Goal: Information Seeking & Learning: Check status

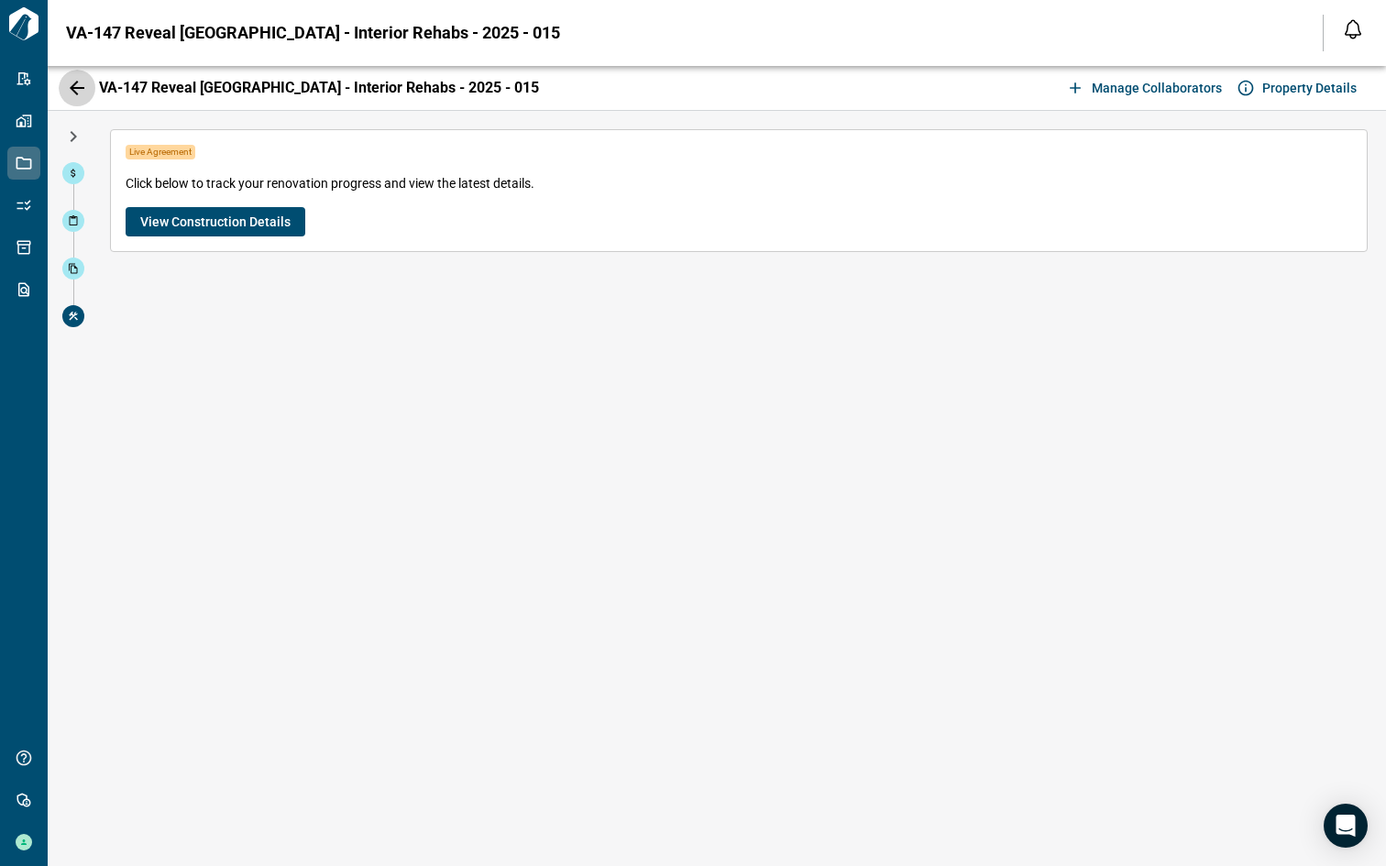
click at [76, 92] on icon "button" at bounding box center [77, 88] width 22 height 22
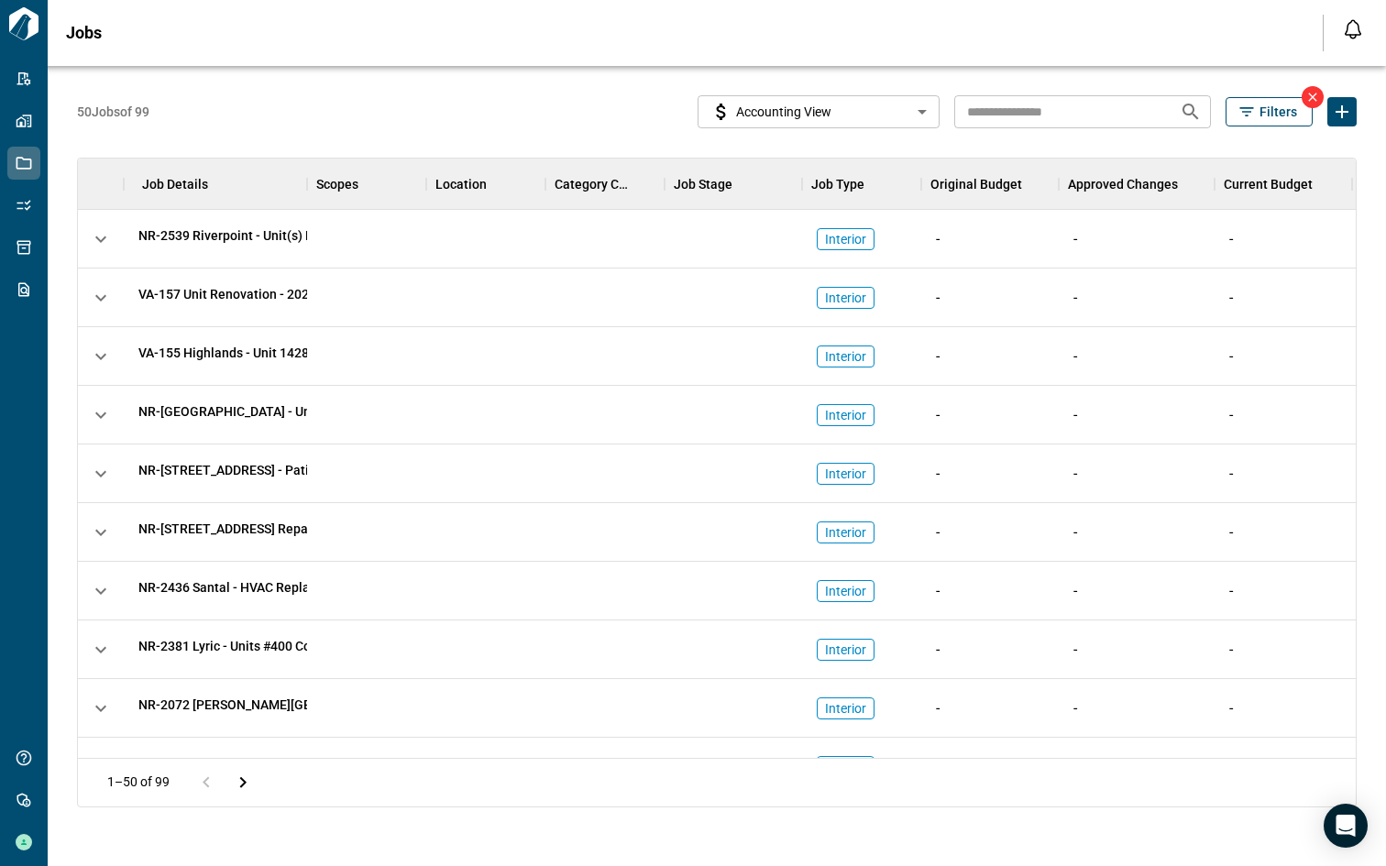
click at [969, 118] on input "text" at bounding box center [1059, 111] width 211 height 34
type input "****"
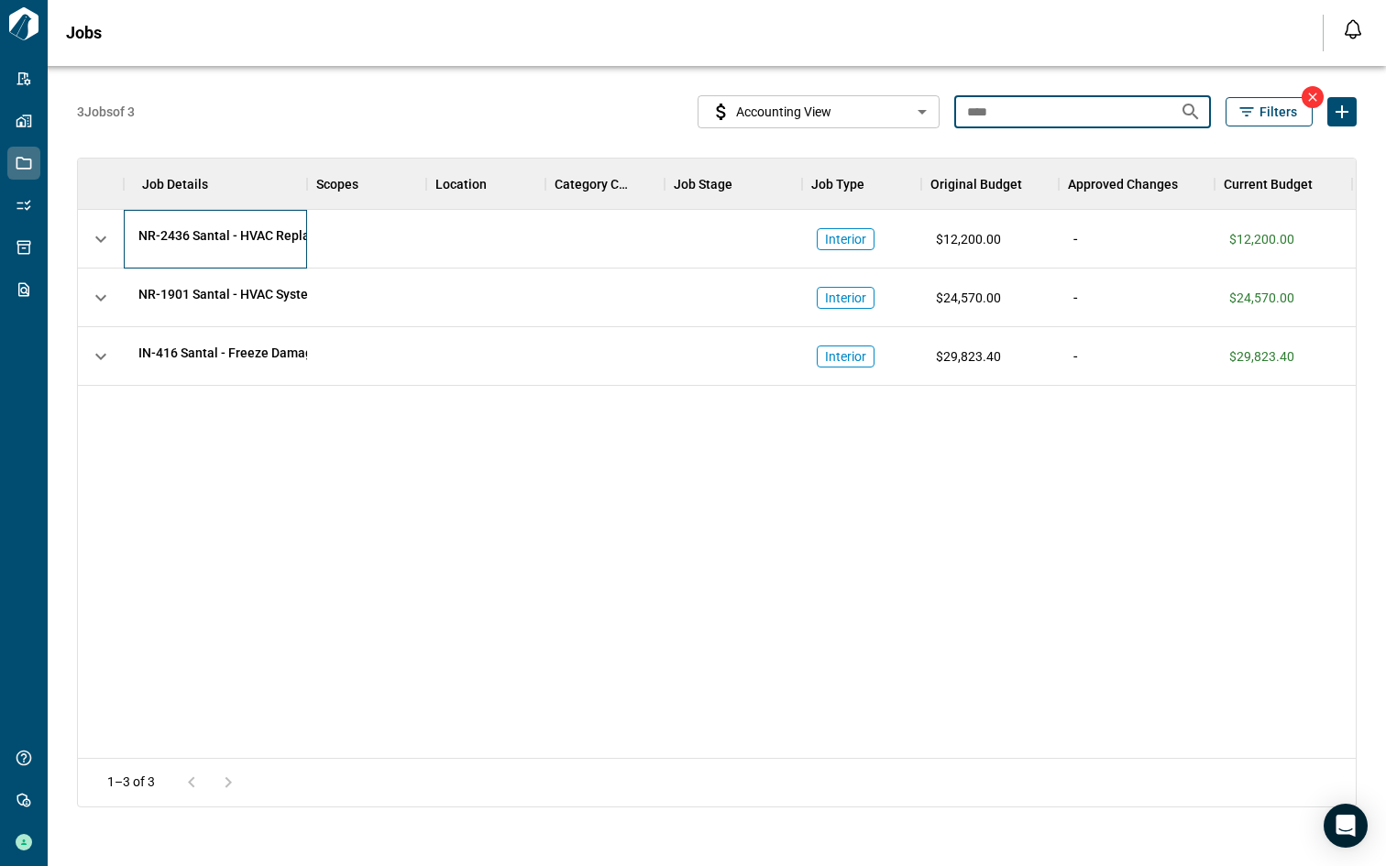
click at [225, 233] on span "NR-2436 Santal - HVAC Replacement [DATE] - [DATE] - 009" at bounding box center [306, 235] width 337 height 18
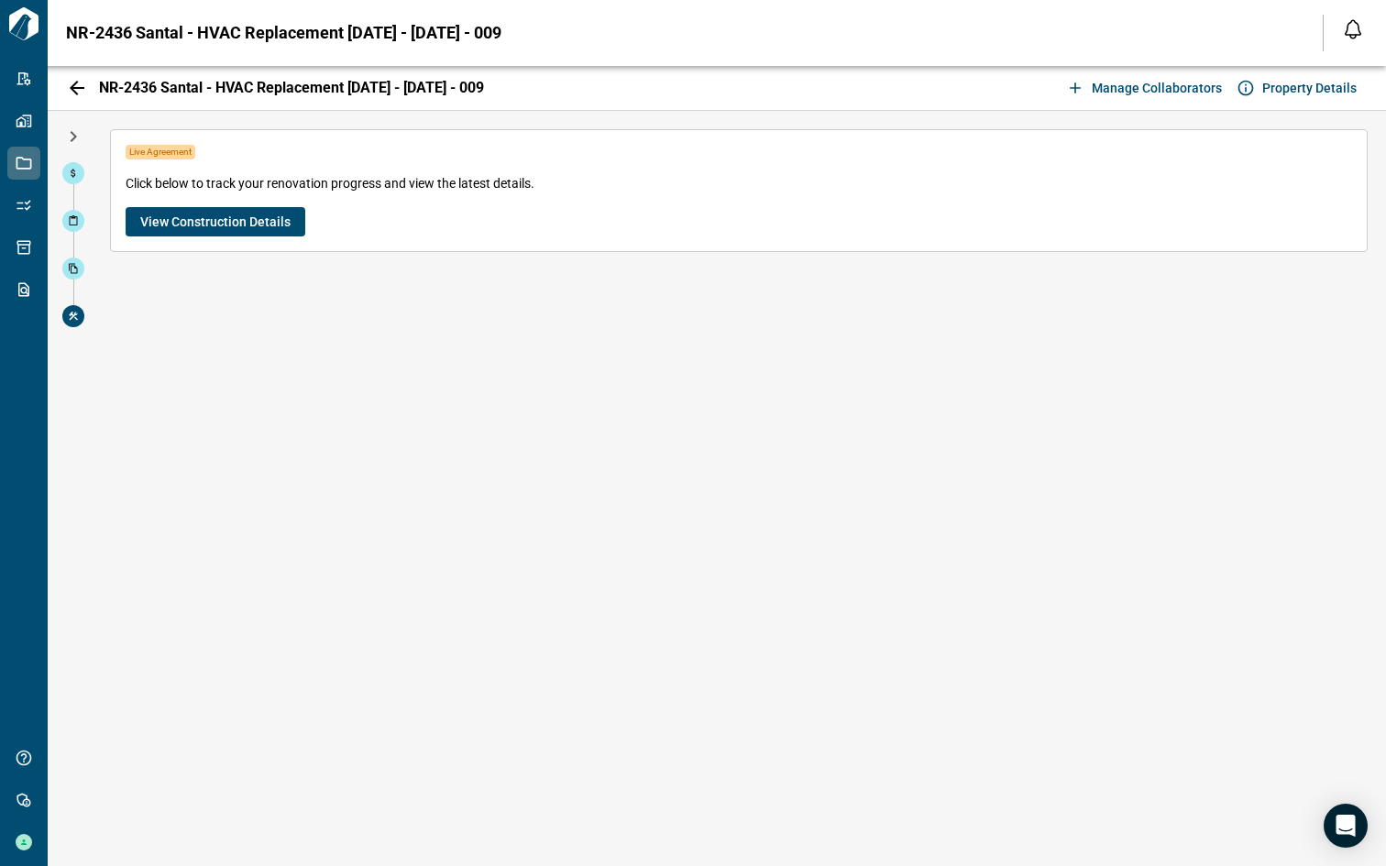
click at [149, 227] on span "View Construction Details" at bounding box center [215, 222] width 150 height 18
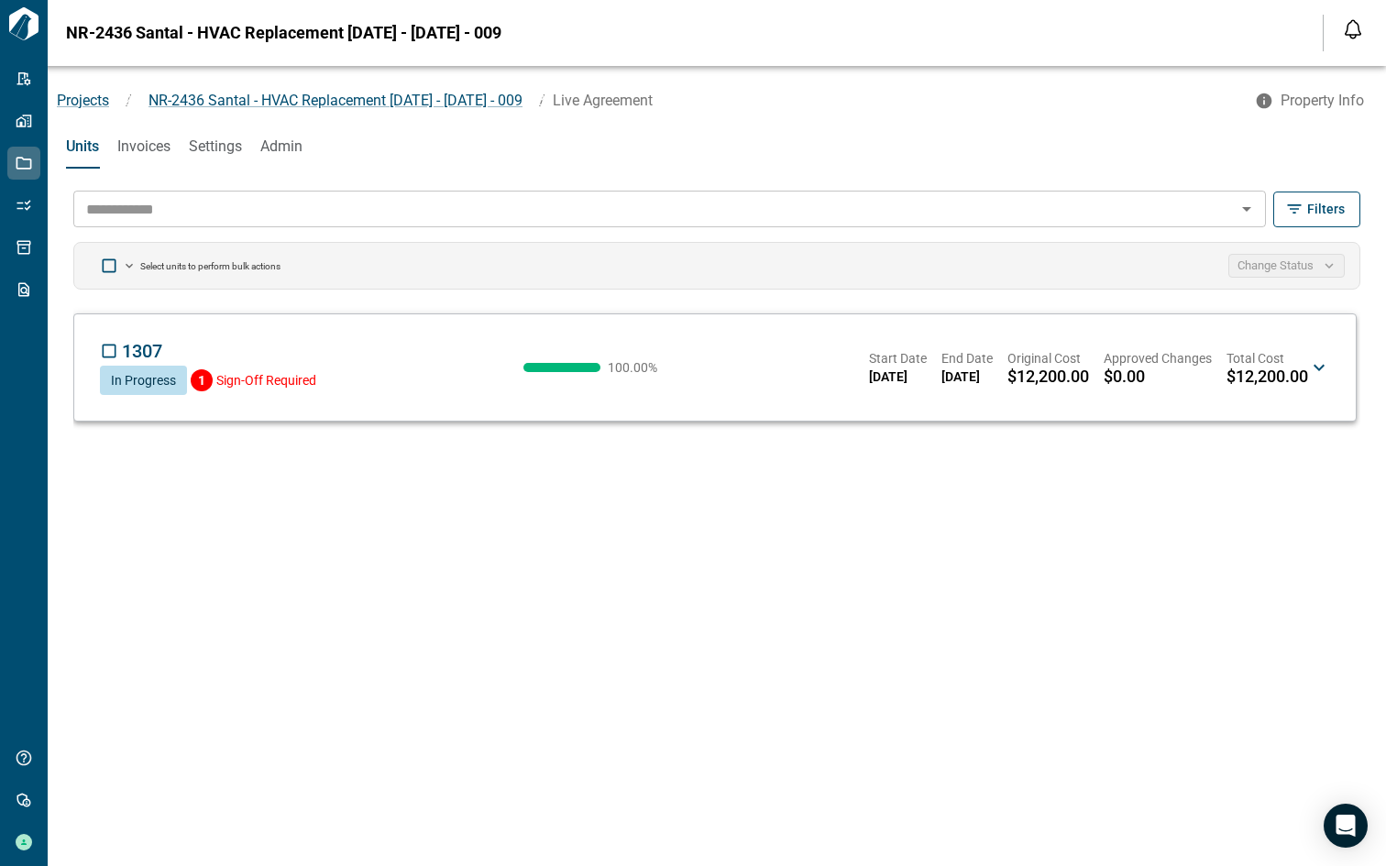
click at [282, 355] on div "1307 SA" at bounding box center [208, 351] width 216 height 22
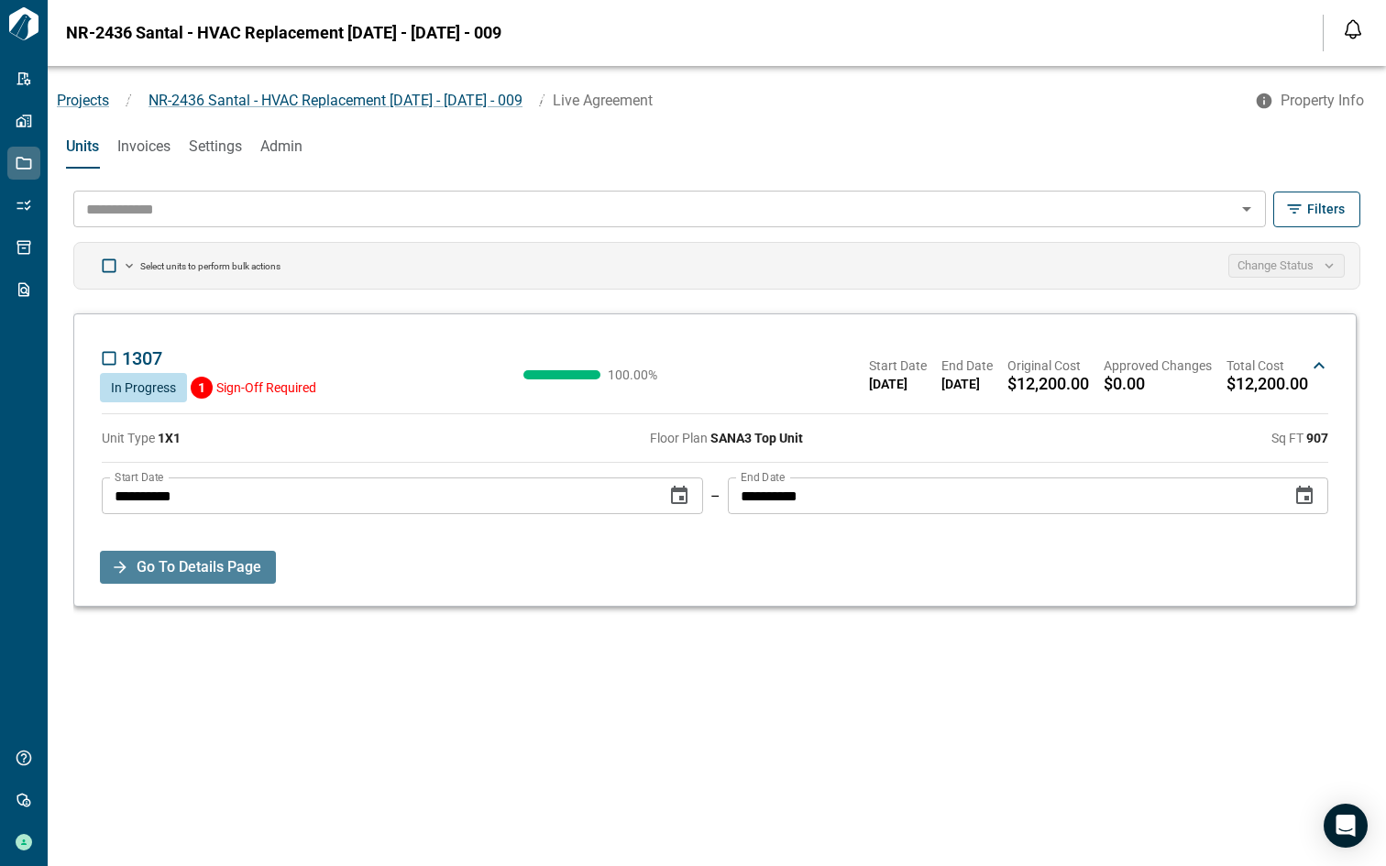
click at [227, 572] on span "Go To Details Page" at bounding box center [199, 567] width 125 height 33
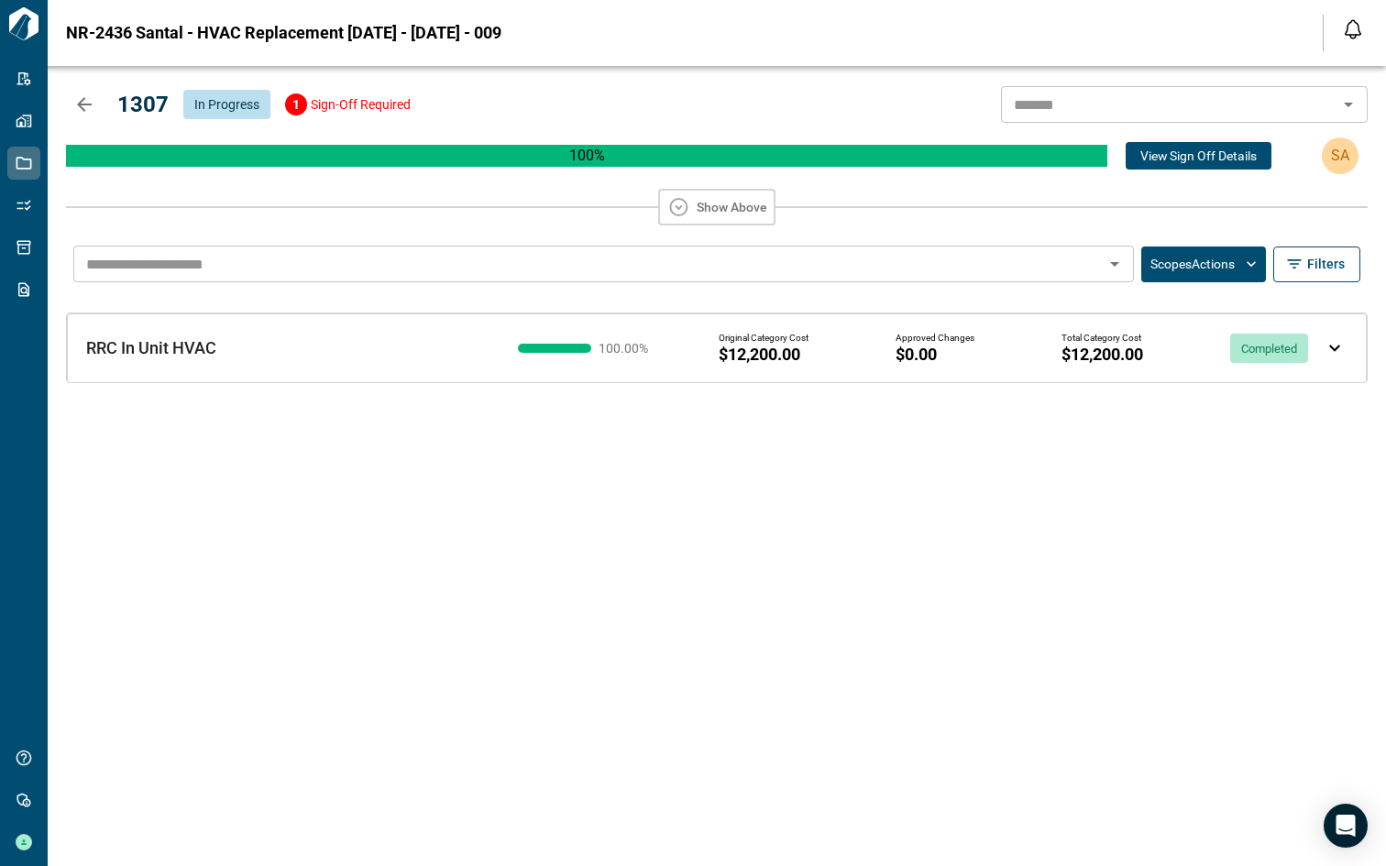
click at [81, 105] on icon "button" at bounding box center [84, 104] width 22 height 22
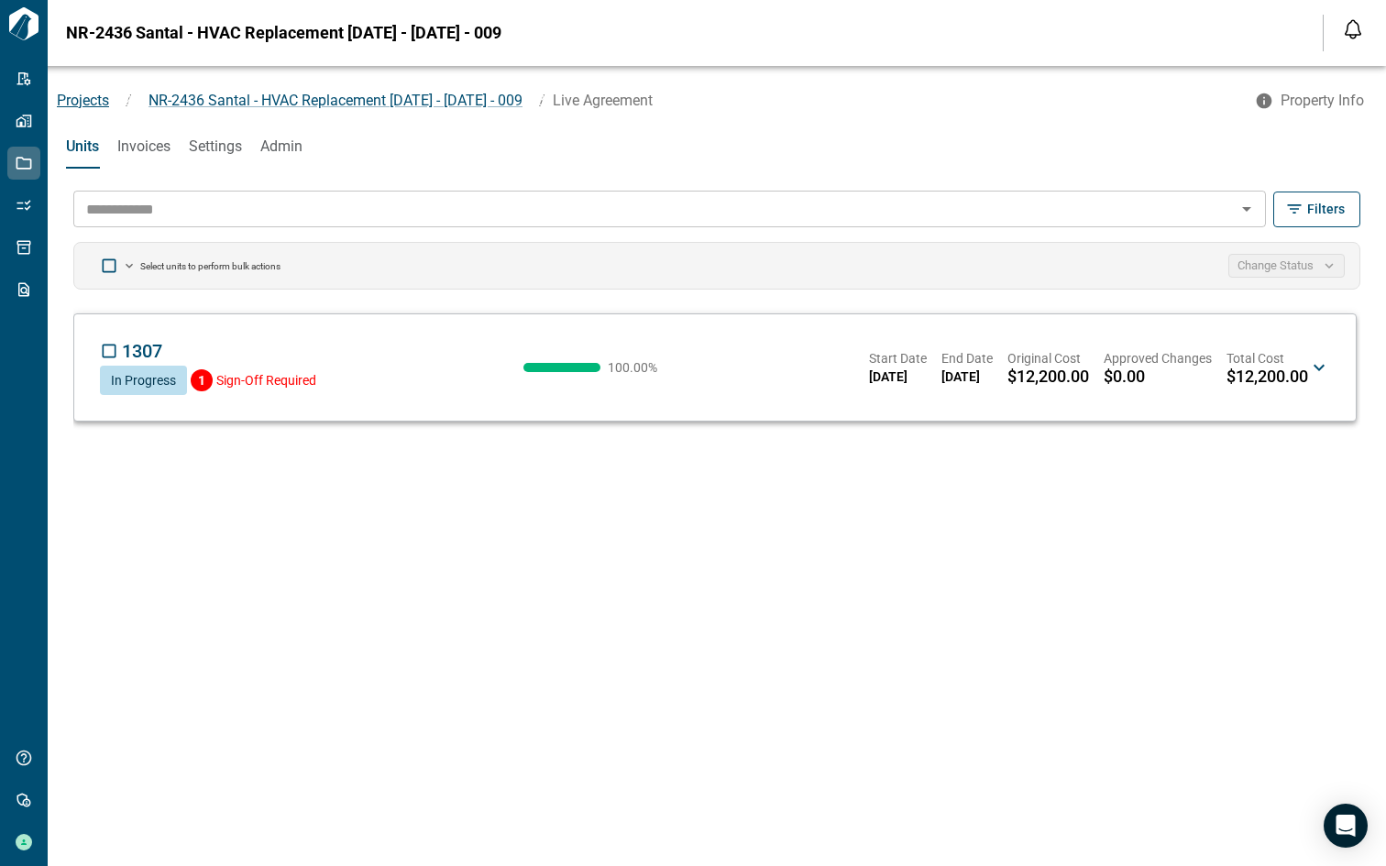
click at [96, 105] on span "Projects" at bounding box center [83, 100] width 52 height 17
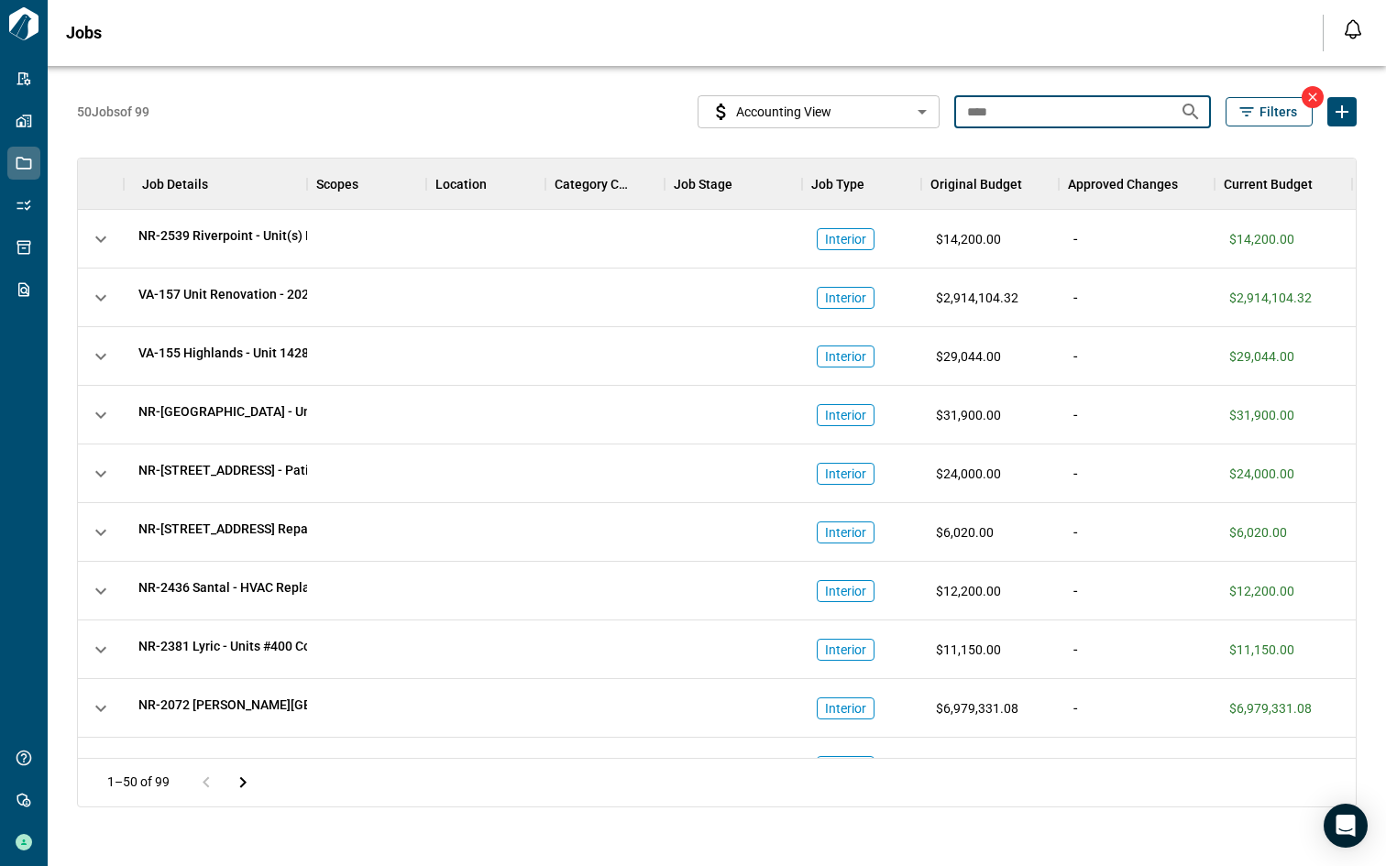
click at [999, 110] on input "****" at bounding box center [1059, 111] width 211 height 34
type input "*"
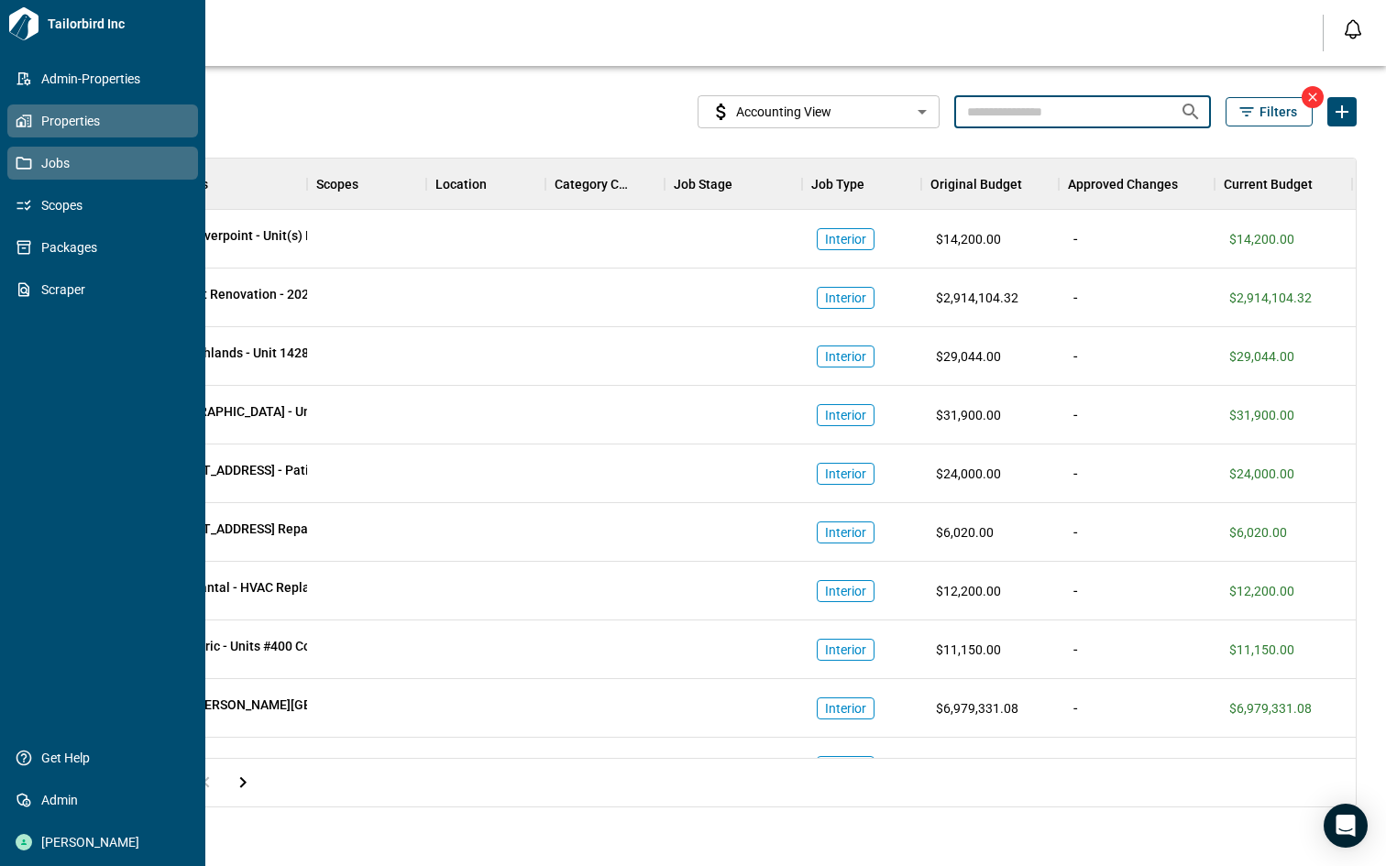
click at [49, 124] on span "Properties" at bounding box center [106, 121] width 148 height 18
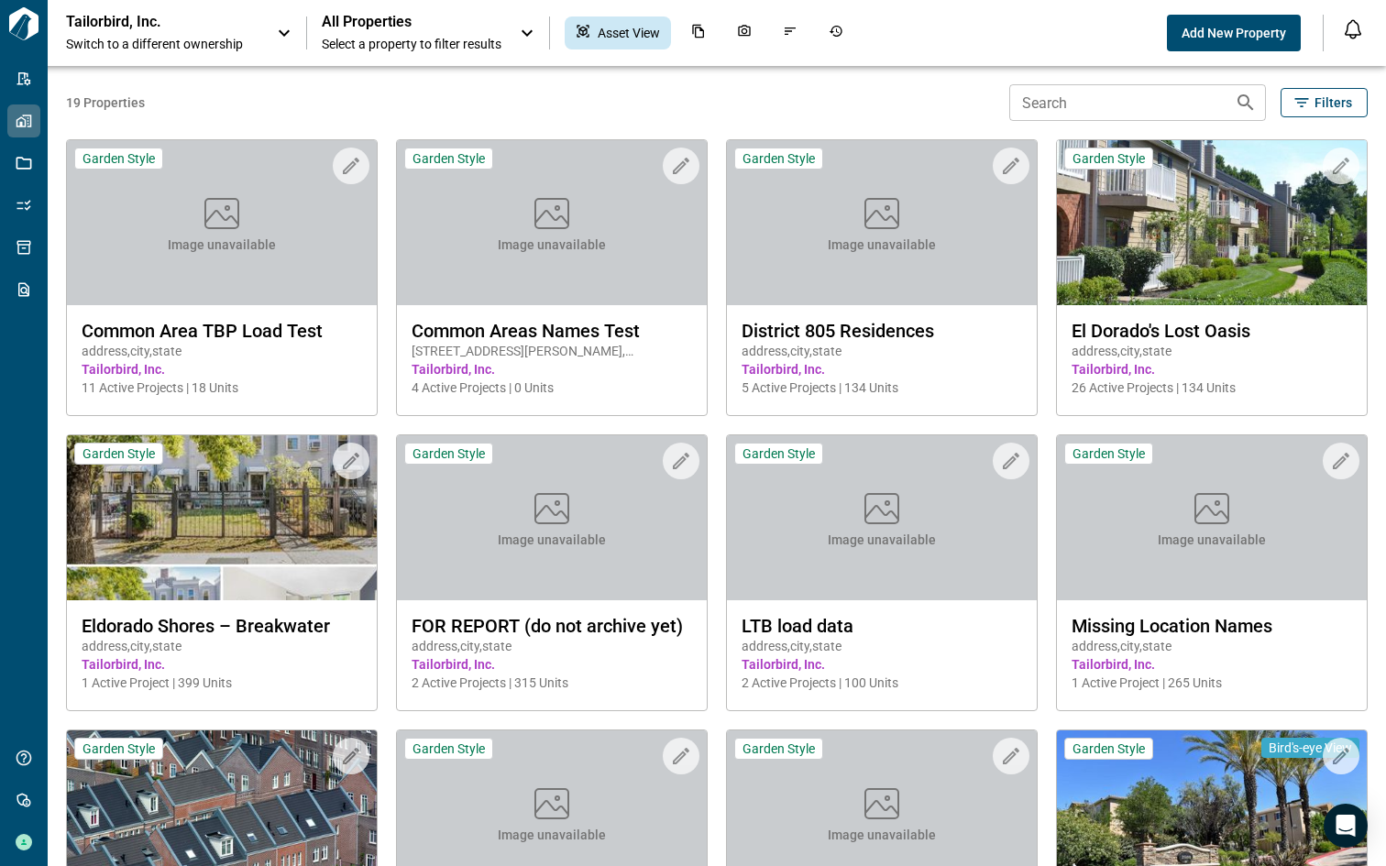
click at [1089, 108] on input "Search" at bounding box center [1114, 102] width 211 height 37
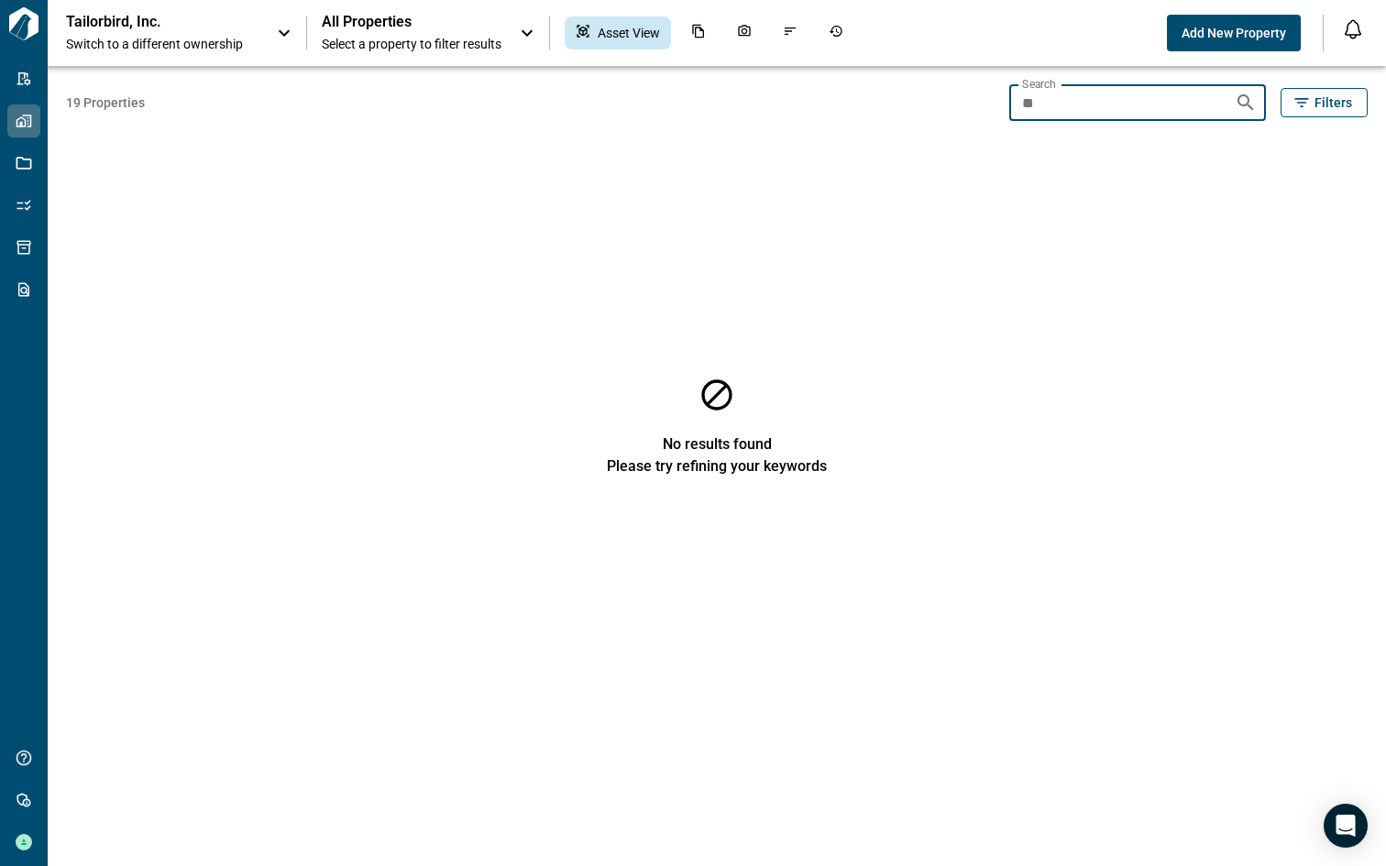
type input "*"
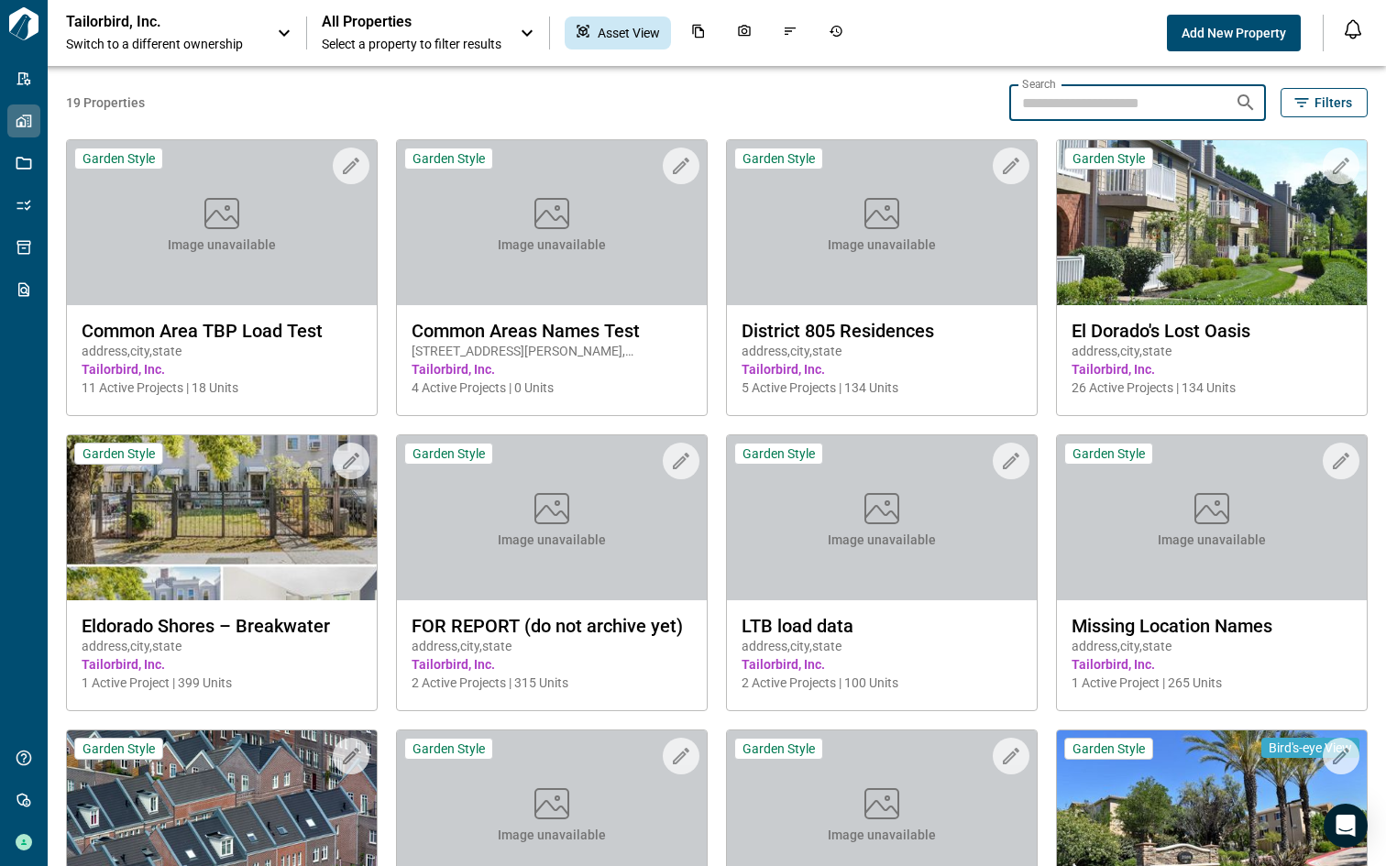
click at [270, 42] on div "Tailorbird, Inc. Switch to a different ownership" at bounding box center [180, 33] width 229 height 40
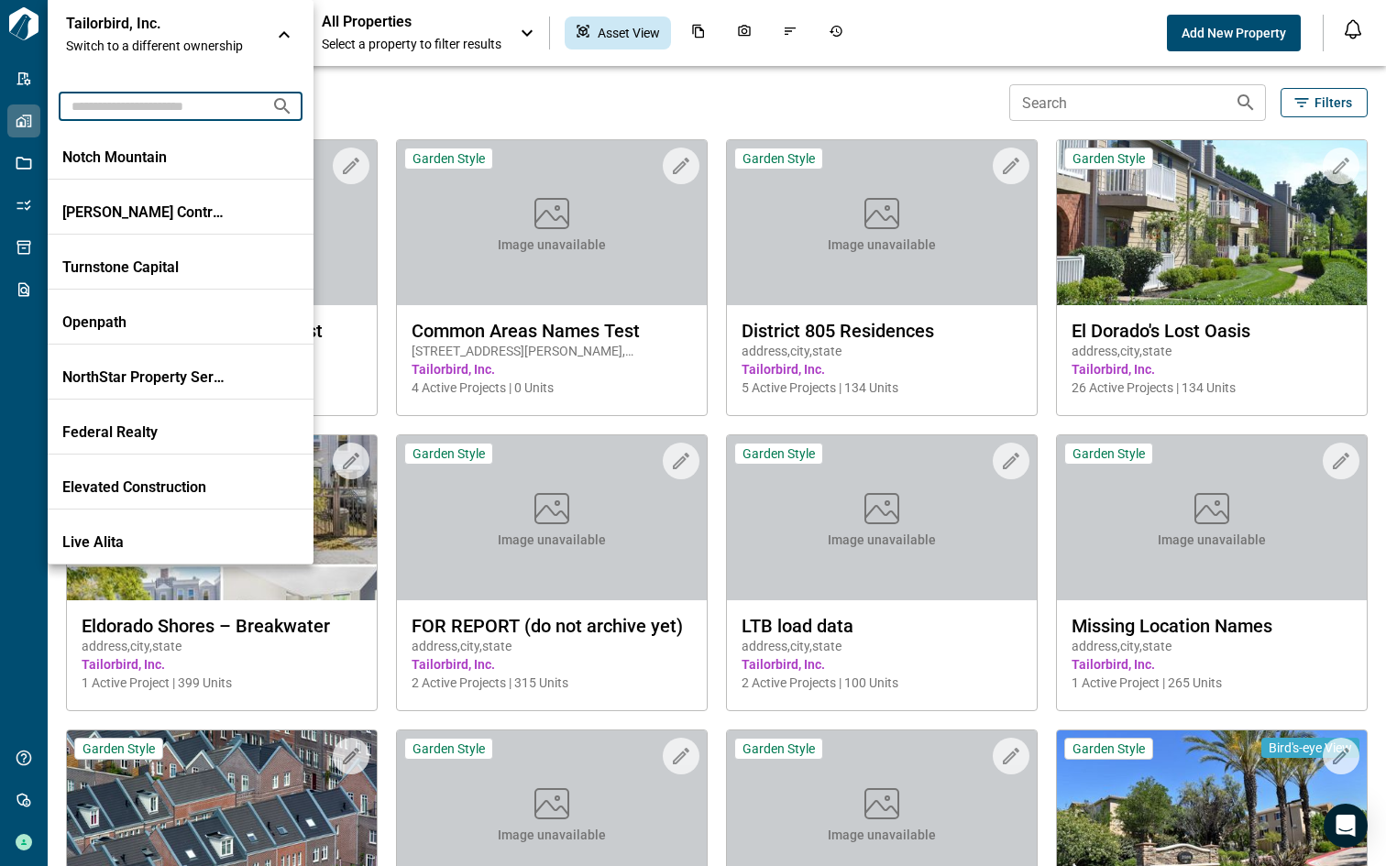
click at [208, 95] on input "text" at bounding box center [158, 106] width 198 height 34
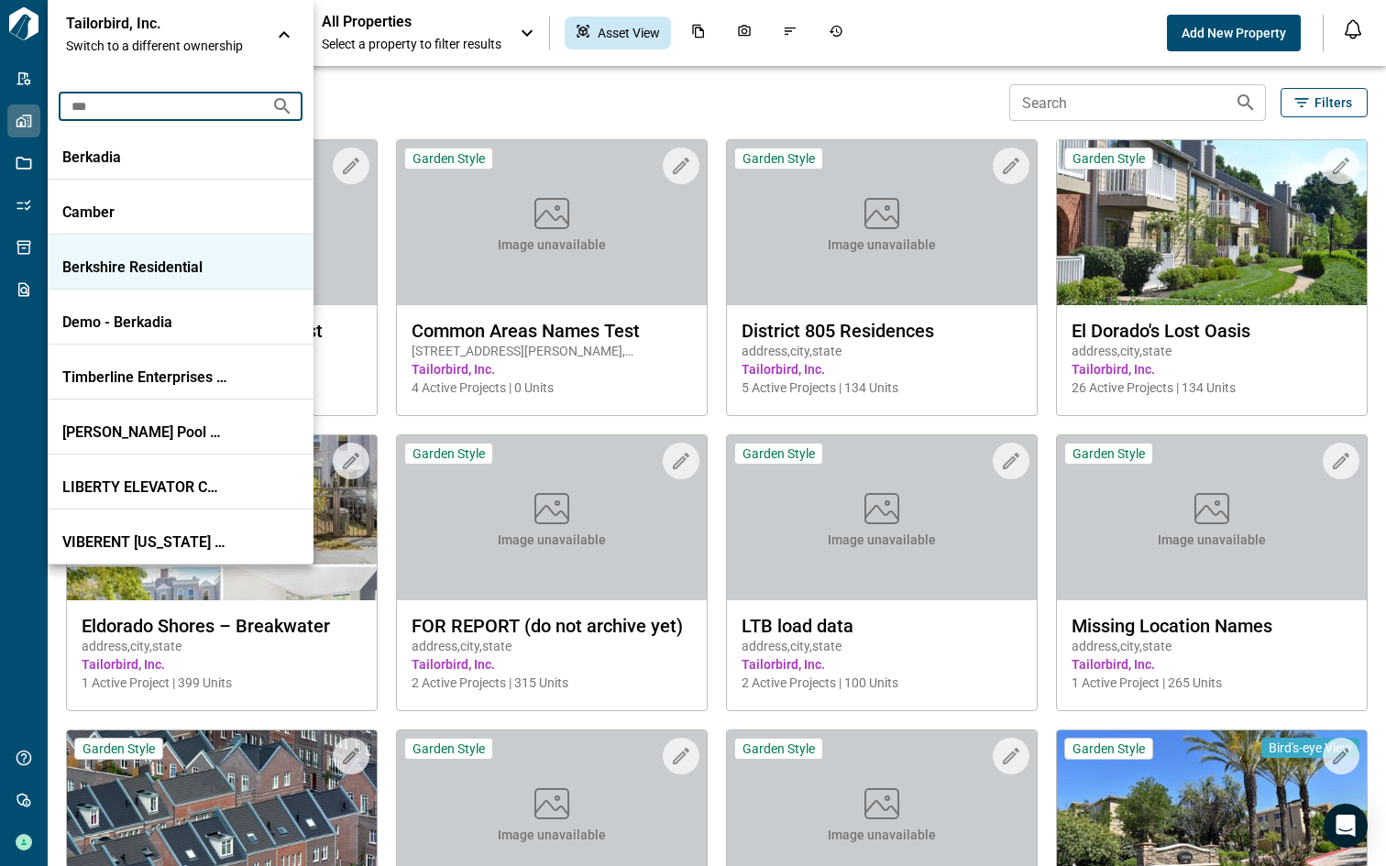
type input "***"
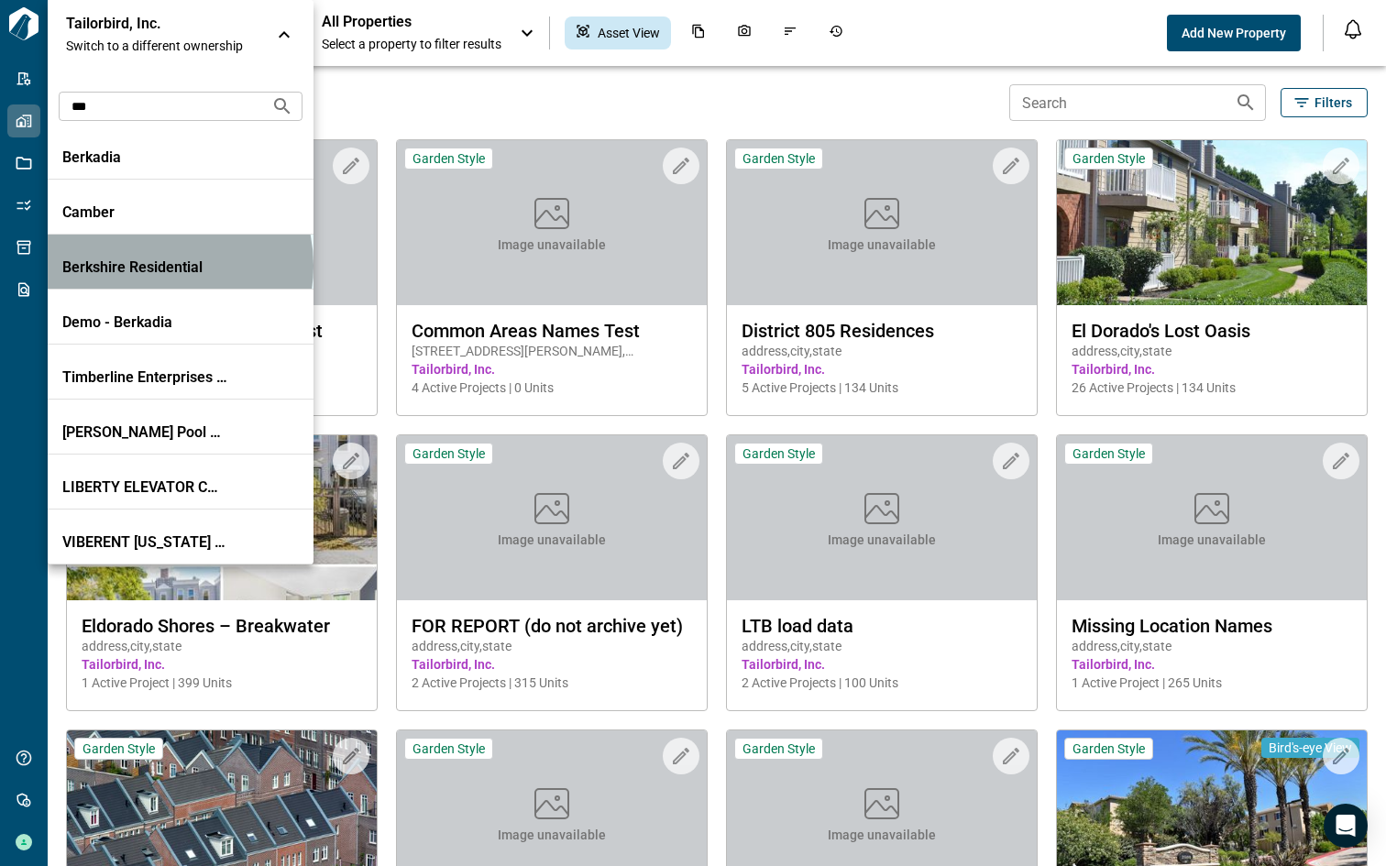
click at [155, 266] on p "Berkshire Residential" at bounding box center [144, 267] width 165 height 18
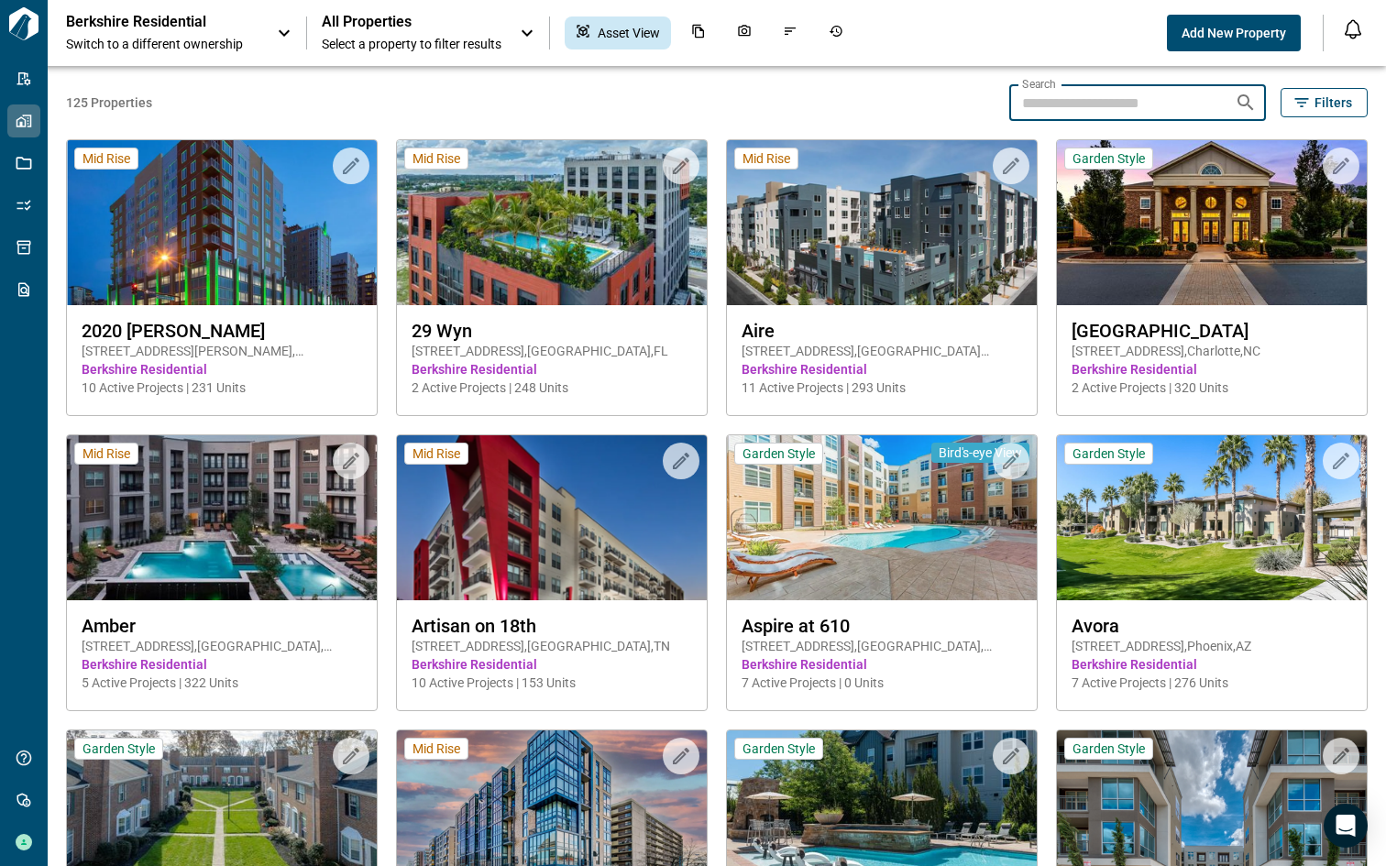
click at [1052, 105] on input "Search" at bounding box center [1114, 102] width 211 height 37
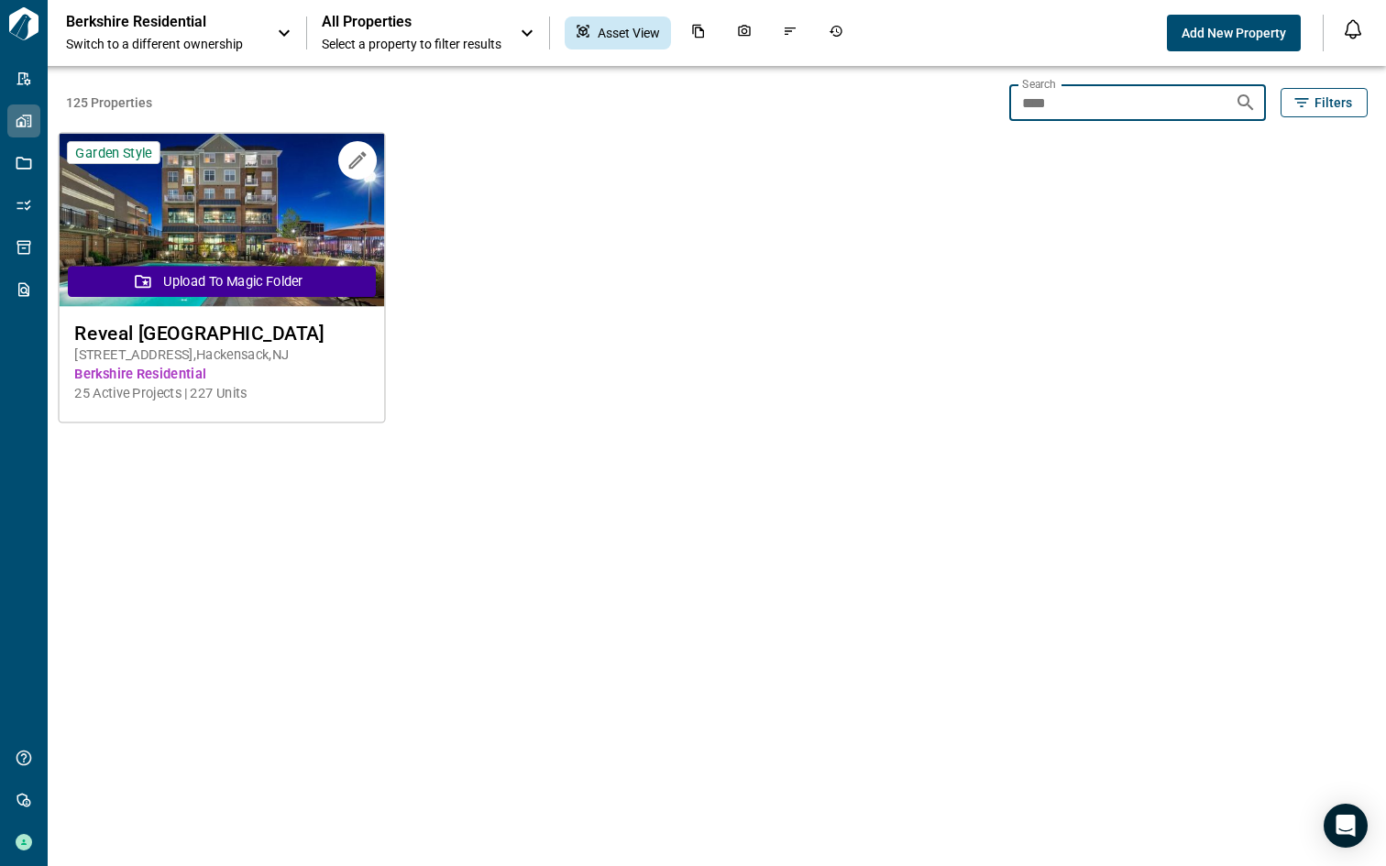
type input "****"
click at [289, 229] on img at bounding box center [222, 220] width 325 height 173
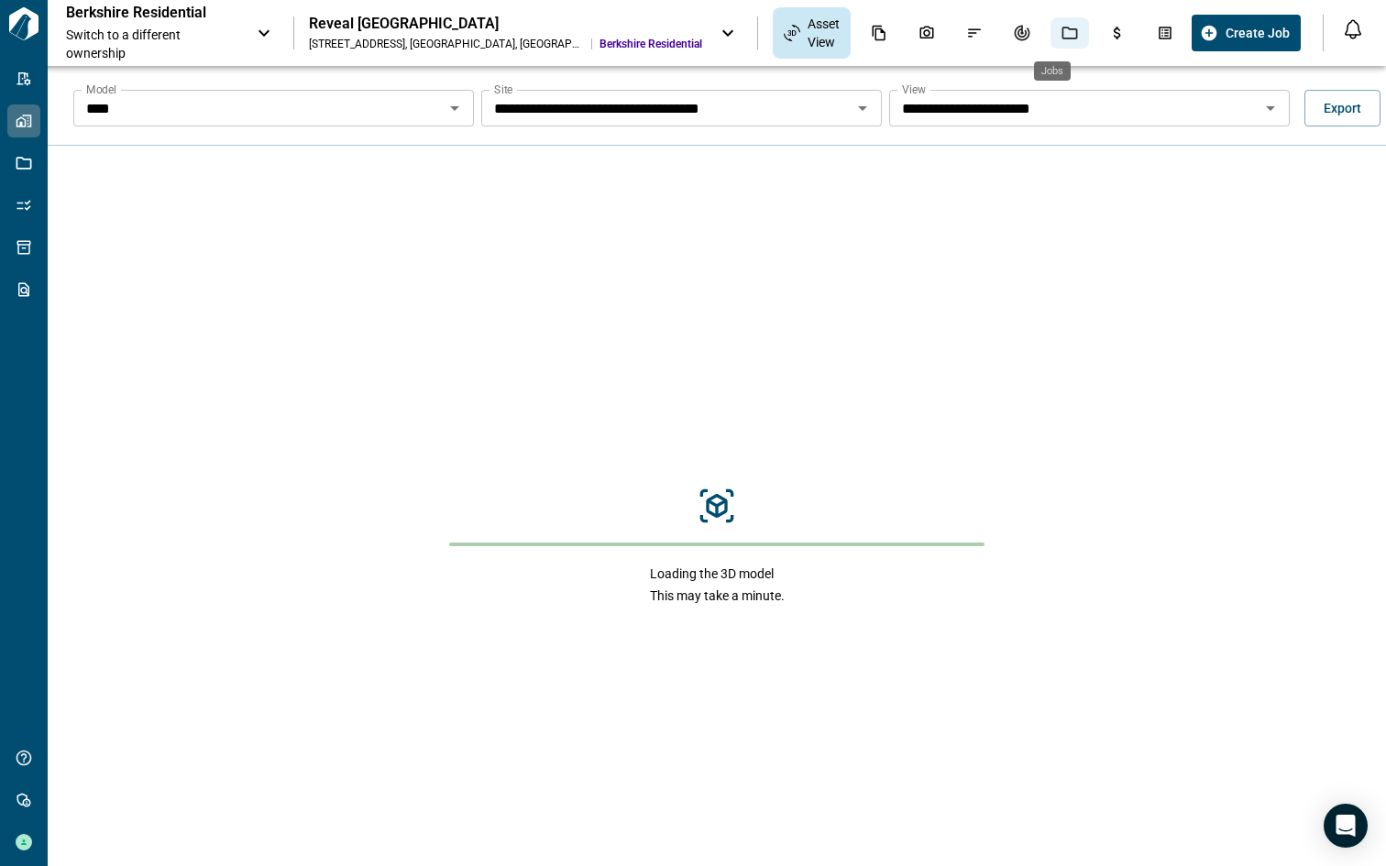
click at [1062, 38] on icon "Jobs" at bounding box center [1070, 33] width 16 height 13
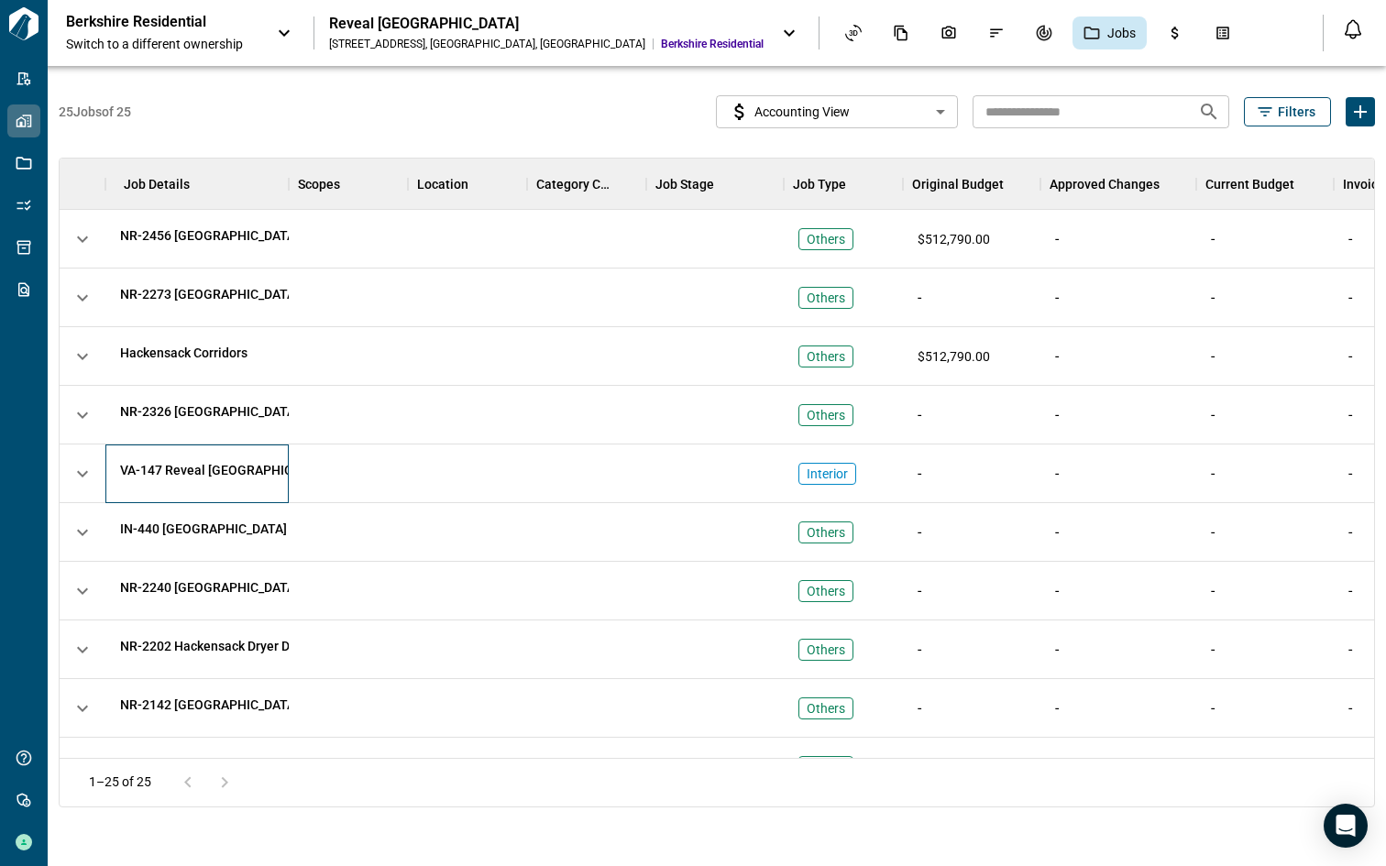
click at [229, 472] on span "VA-147 Reveal [GEOGRAPHIC_DATA] - Interior Rehabs - 2025 - 015" at bounding box center [312, 470] width 384 height 18
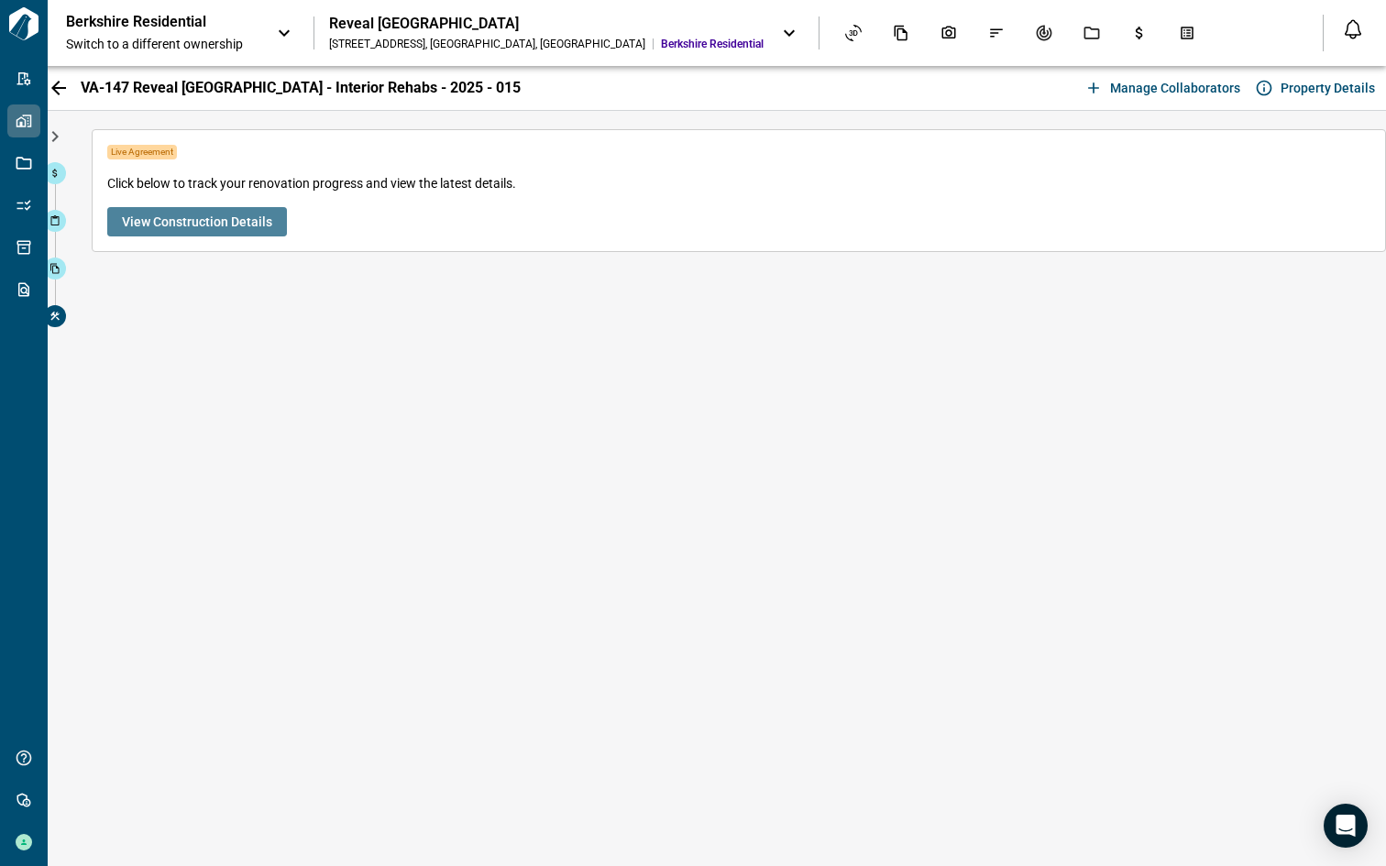
click at [221, 226] on span "View Construction Details" at bounding box center [197, 222] width 150 height 18
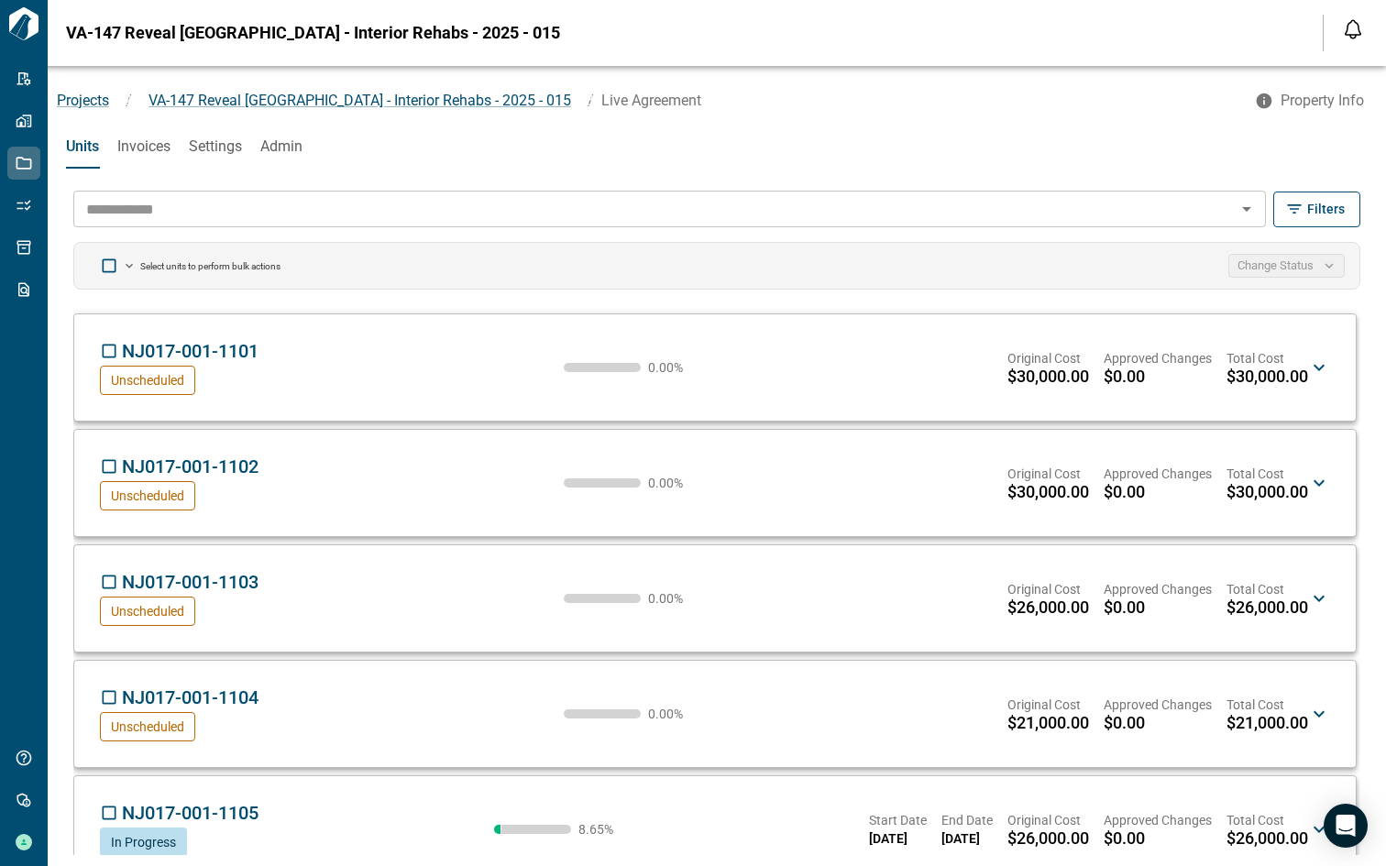
click at [470, 393] on div "NJ017-001-1101 CM Unscheduled 0.00 % Original Cost $30,000.00 Approved Changes …" at bounding box center [704, 367] width 1208 height 55
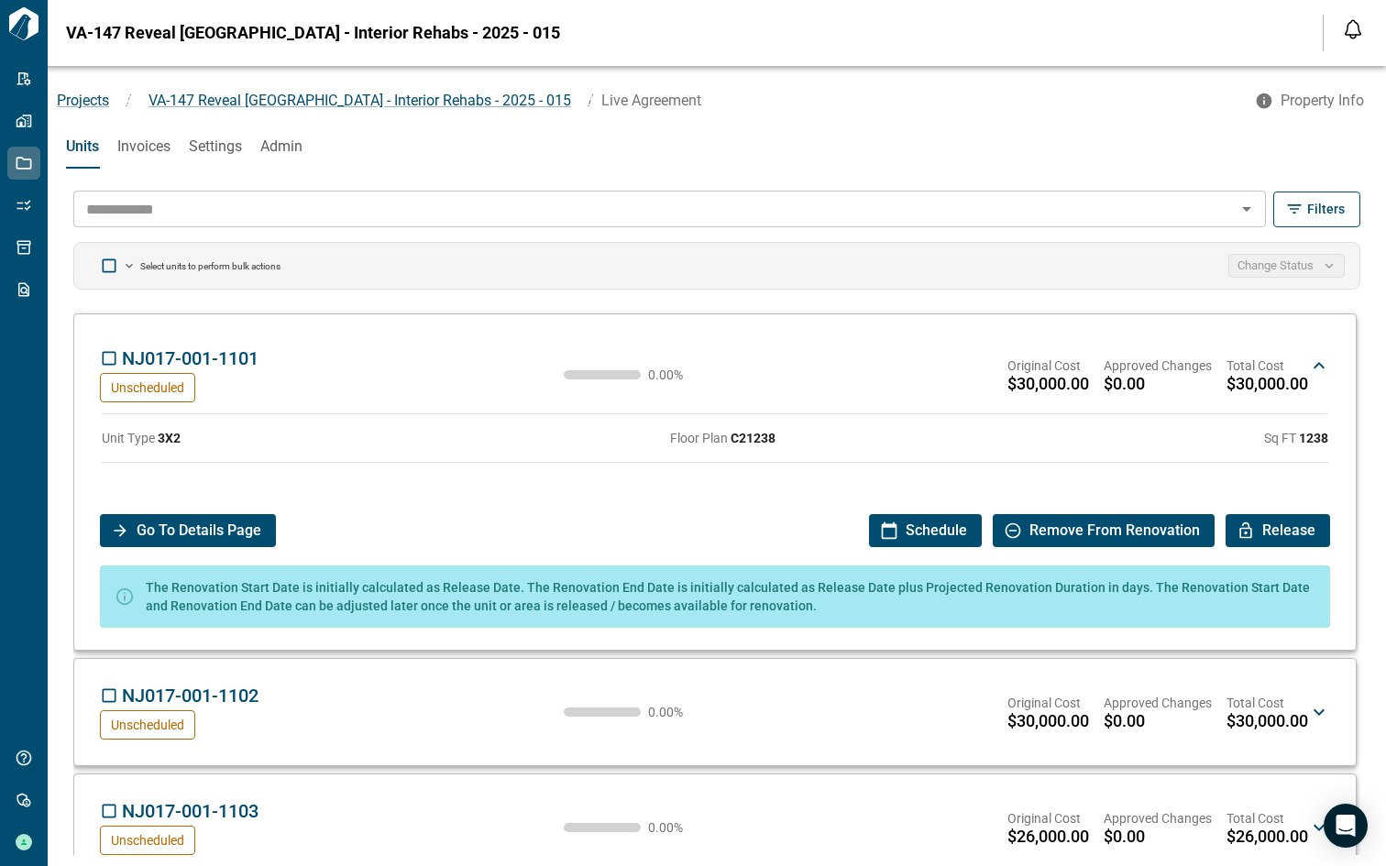
click at [476, 365] on div "NJ017-001-1101 CM Unscheduled 0.00 % Original Cost $30,000.00 Approved Changes …" at bounding box center [704, 374] width 1208 height 55
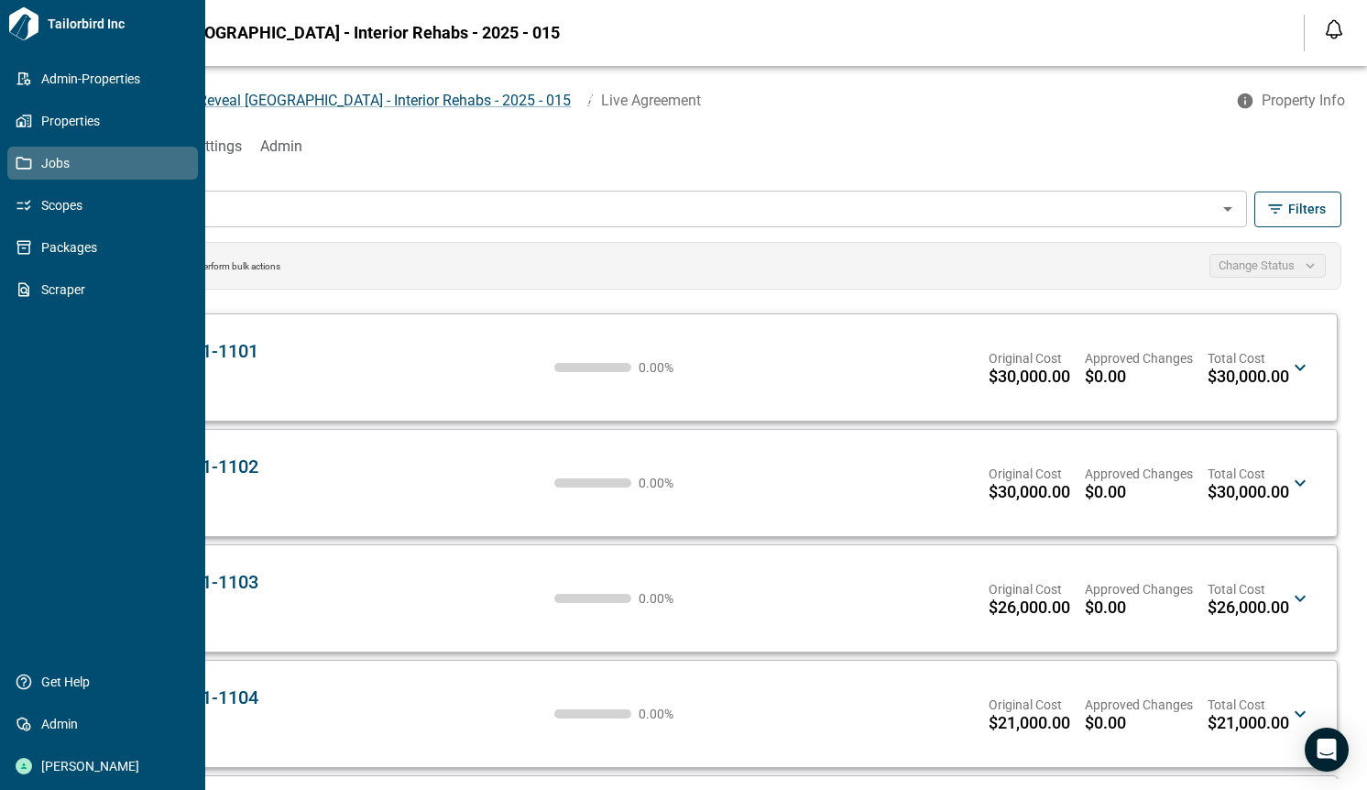
drag, startPoint x: 87, startPoint y: 12, endPoint x: 60, endPoint y: 544, distance: 533.2
click at [0, 0] on div "Tailorbird Inc Admin-Properties Properties Jobs Scopes Packages Scraper Get Hel…" at bounding box center [683, 395] width 1367 height 790
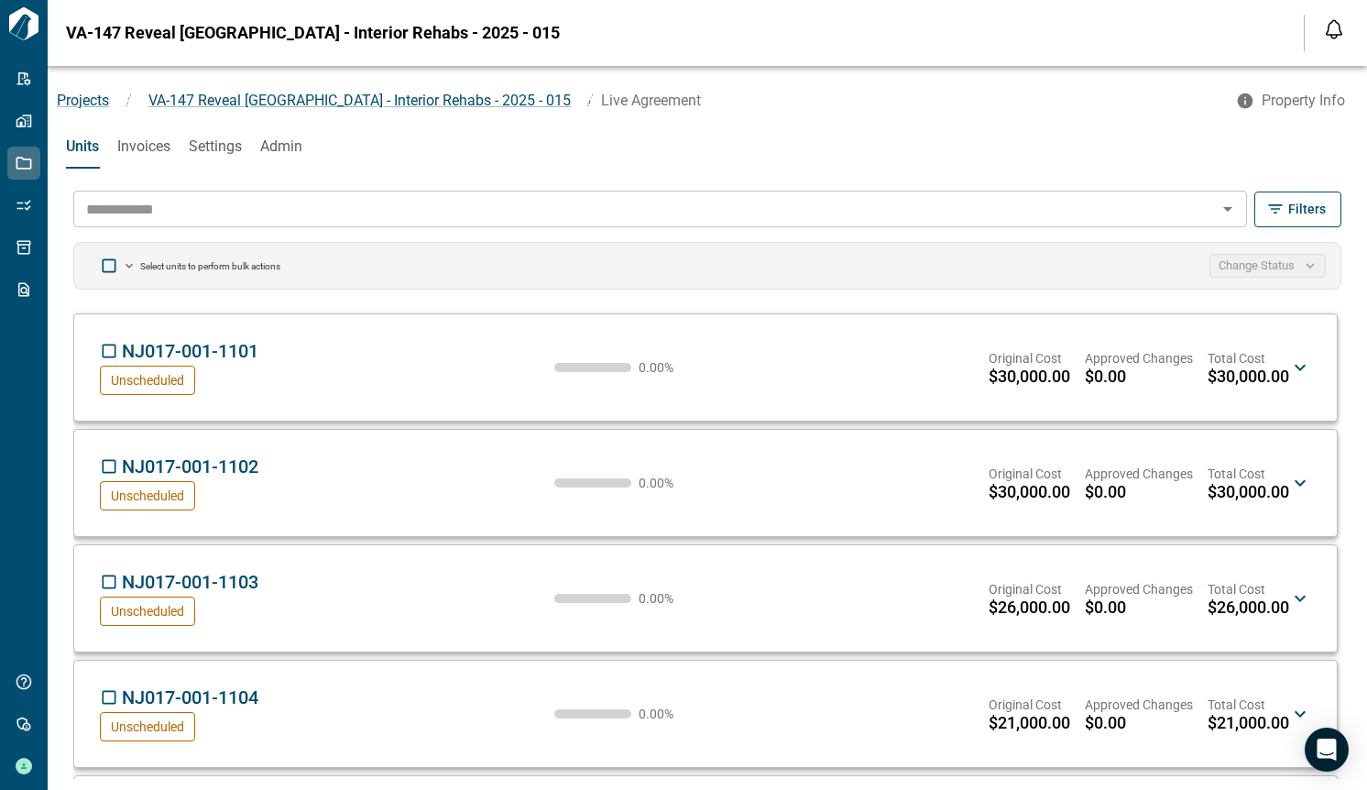
click at [1280, 209] on icon "button" at bounding box center [1276, 208] width 14 height 9
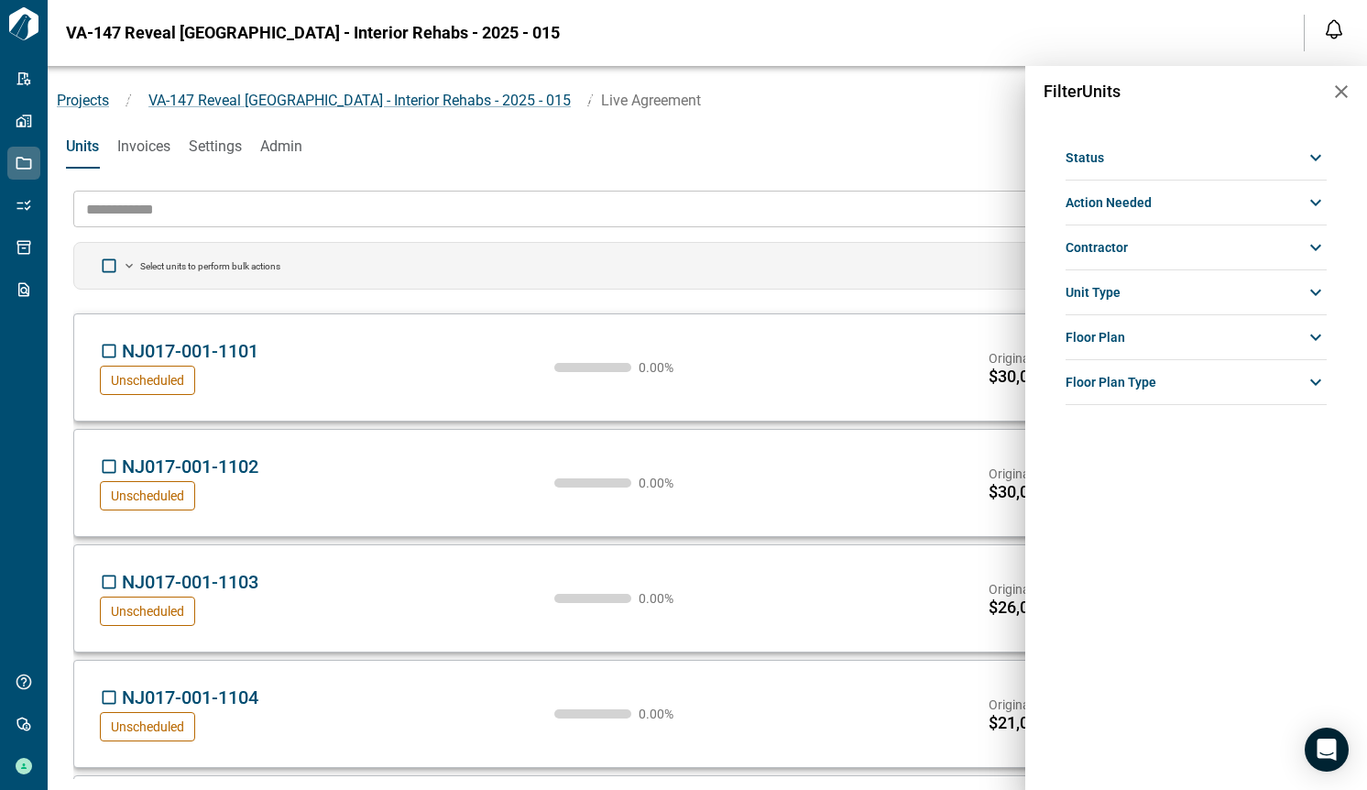
click at [1186, 297] on div "Unit Type" at bounding box center [1196, 292] width 261 height 33
click at [1170, 167] on div "Status" at bounding box center [1196, 157] width 261 height 33
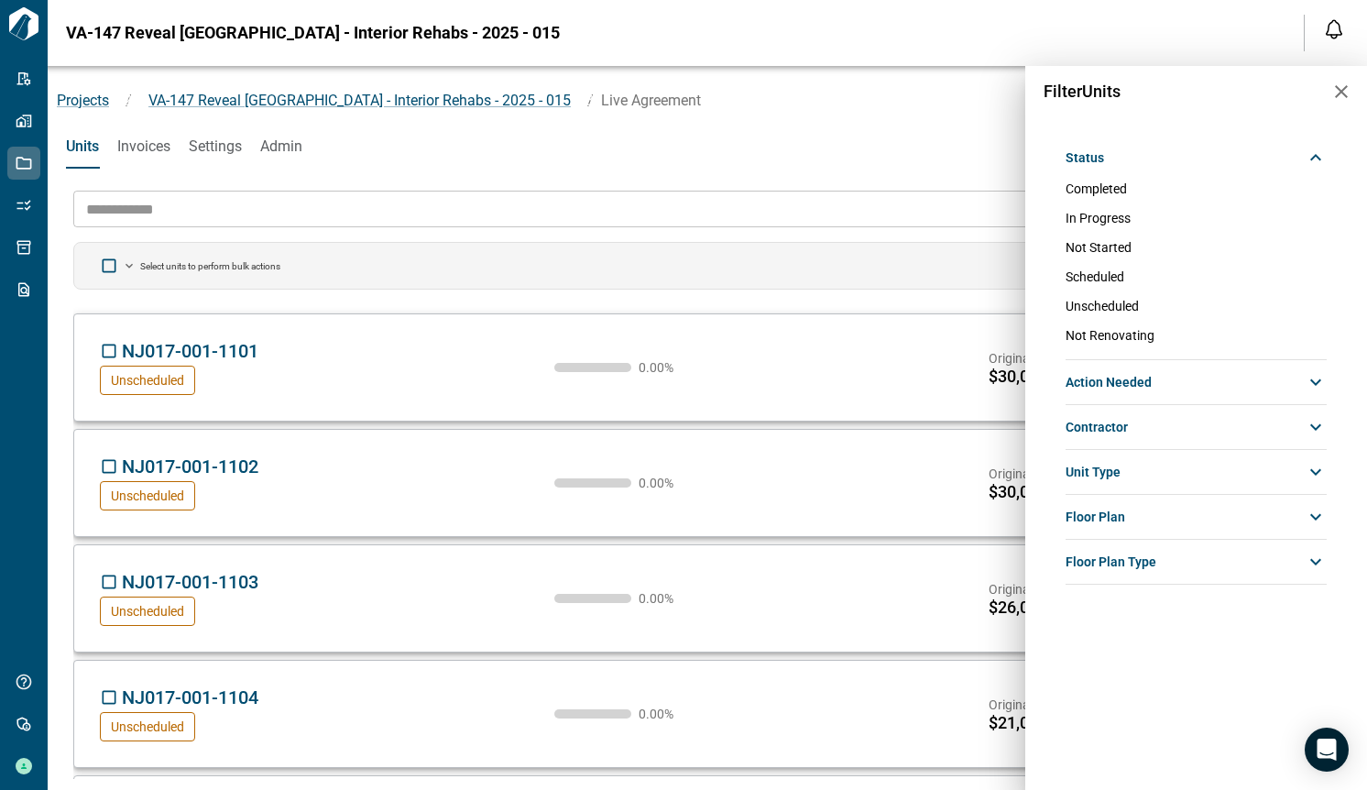
click at [1146, 189] on div "Completed" at bounding box center [1196, 189] width 261 height 18
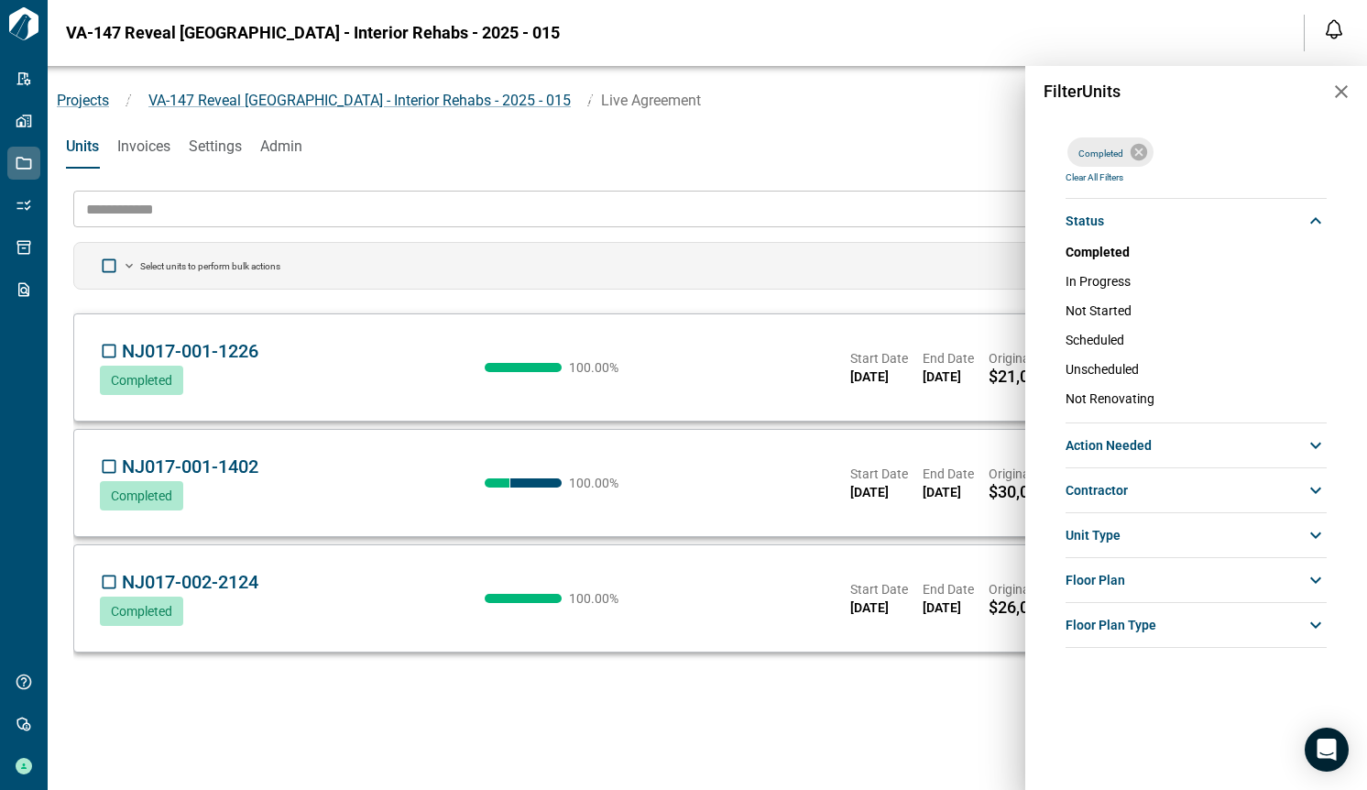
click at [791, 307] on div at bounding box center [683, 395] width 1367 height 790
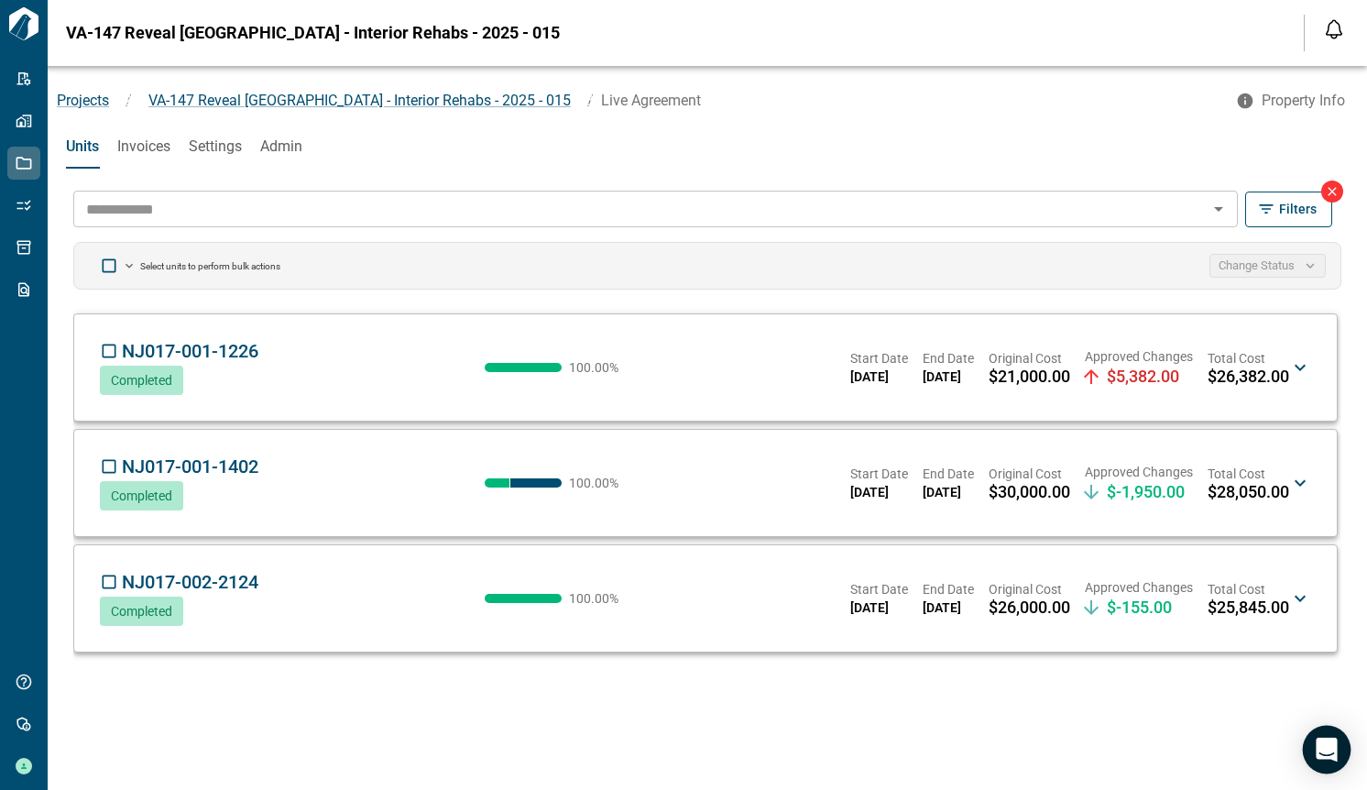
click at [1323, 752] on icon "Open Intercom Messenger" at bounding box center [1327, 750] width 24 height 24
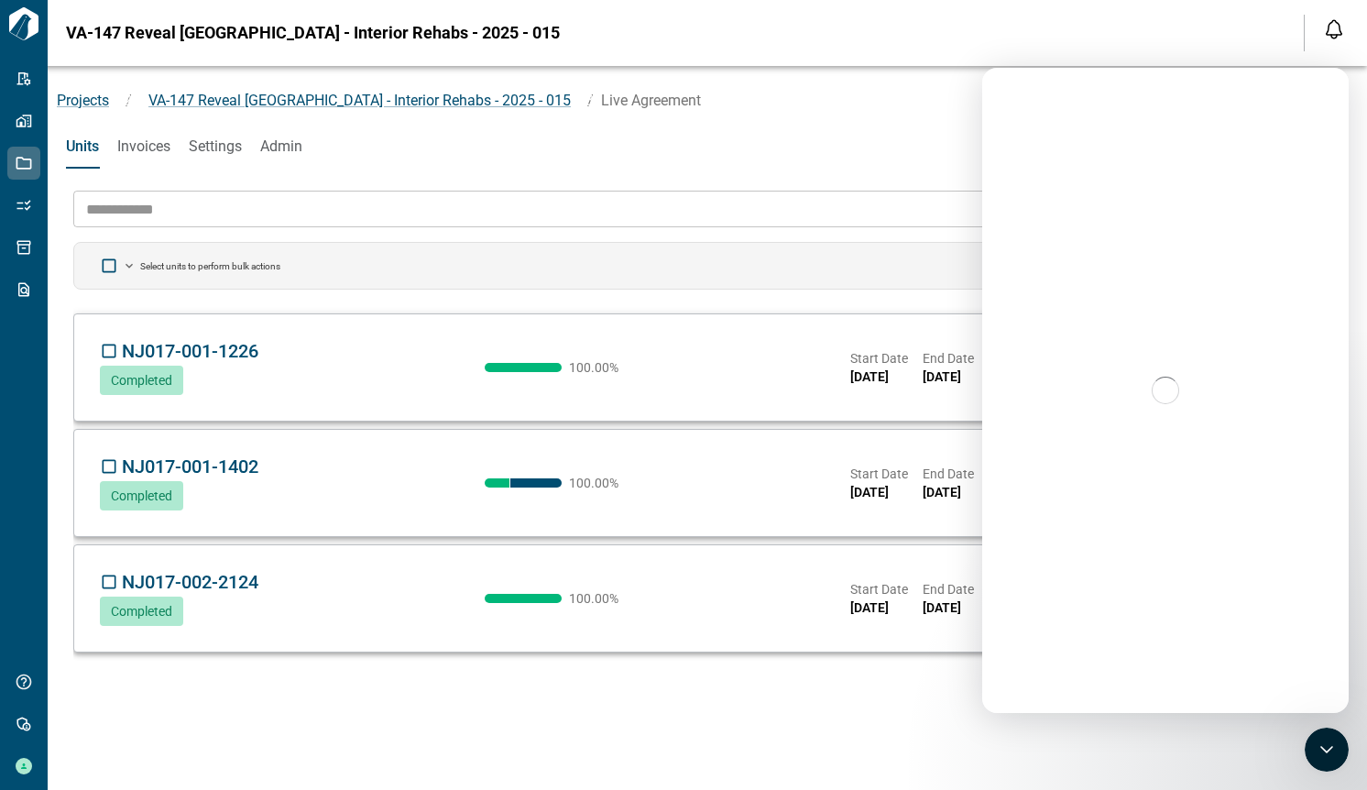
click at [354, 157] on div "Units Invoices Settings Admin" at bounding box center [708, 147] width 1320 height 44
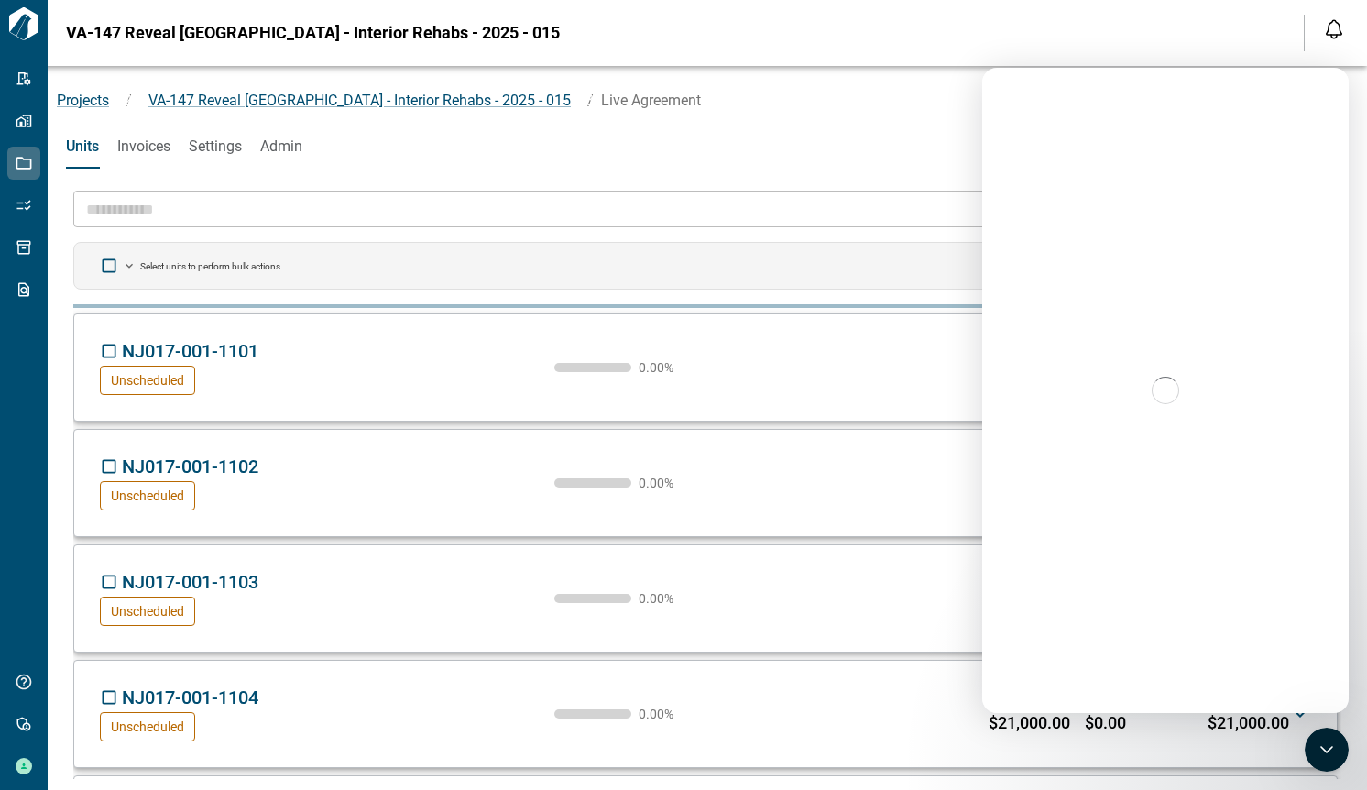
click at [906, 110] on ol "Projects / VA-147 Reveal [GEOGRAPHIC_DATA] - Interior Rehabs - 2025 - 015 / Liv…" at bounding box center [637, 101] width 1178 height 22
click at [1321, 747] on icon "Close Intercom Messenger" at bounding box center [1324, 747] width 22 height 22
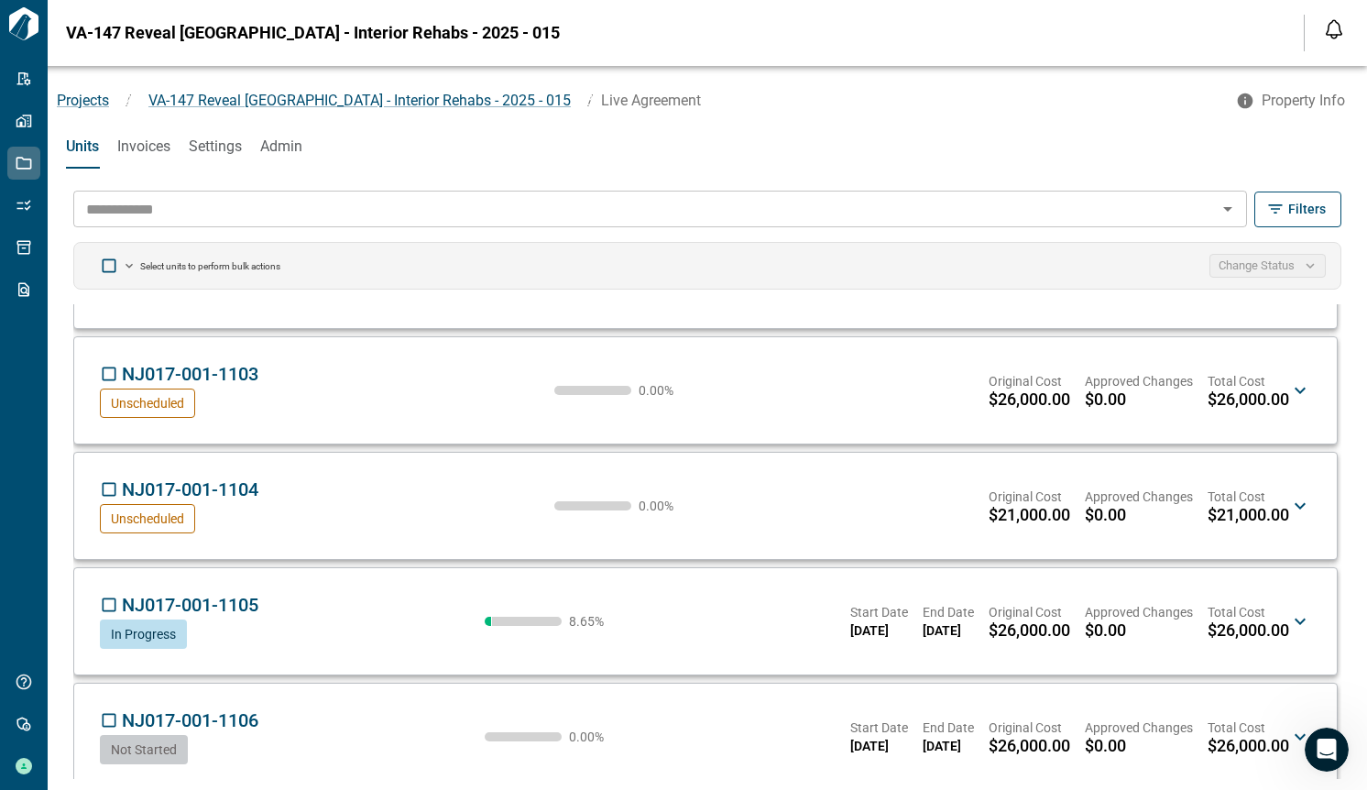
scroll to position [207, 0]
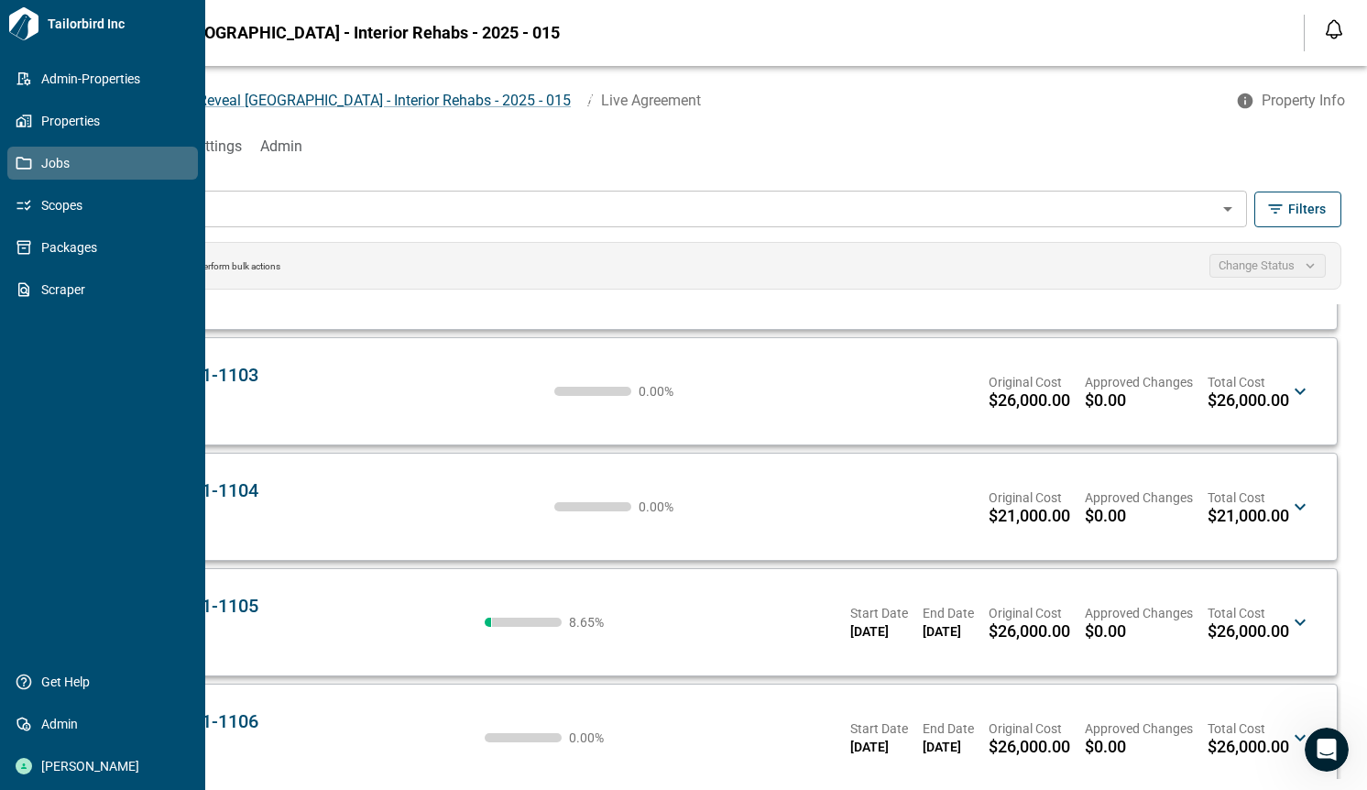
click at [19, 361] on div "Admin-Properties Properties Jobs Scopes Packages Scraper Get Help Admin [PERSON…" at bounding box center [102, 422] width 191 height 720
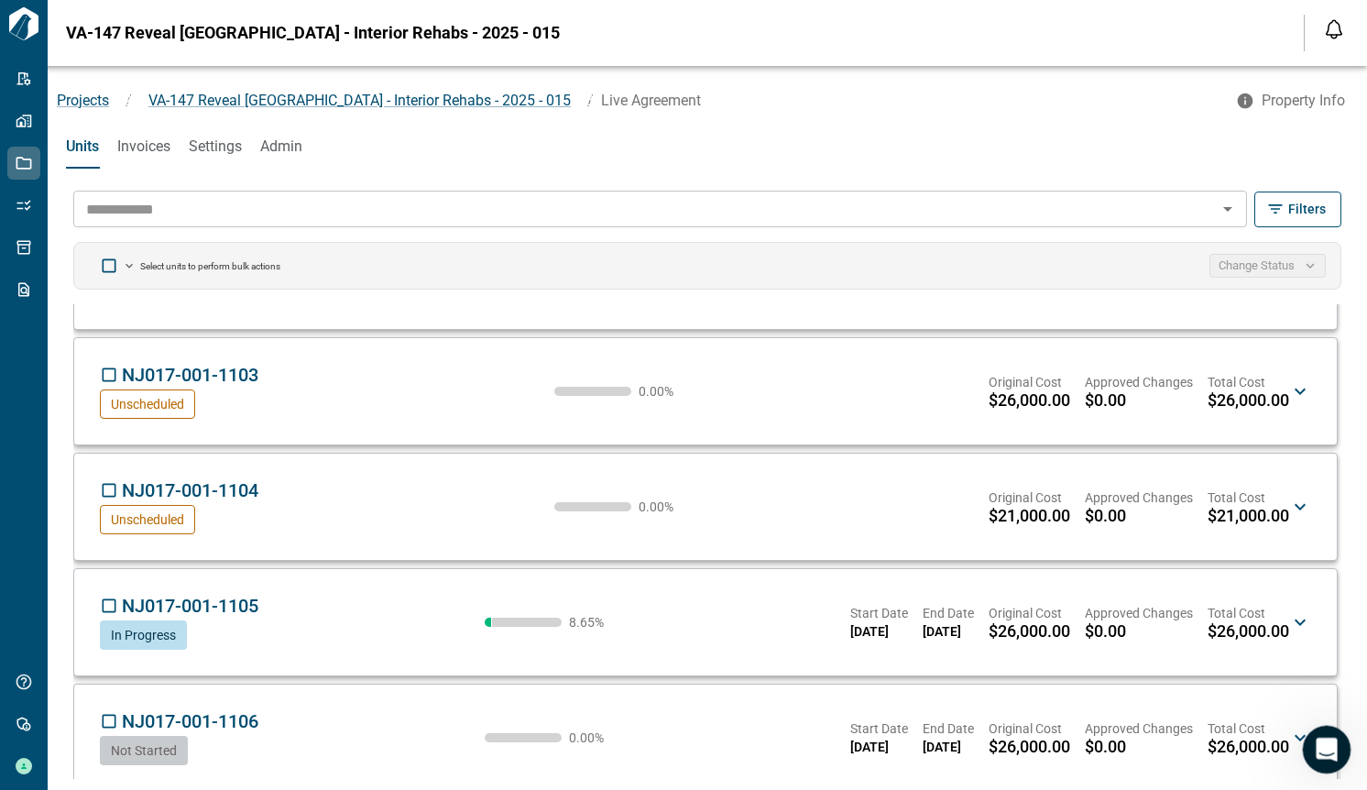
click at [1321, 746] on icon "Open Intercom Messenger" at bounding box center [1325, 747] width 30 height 30
